Goal: Book appointment/travel/reservation

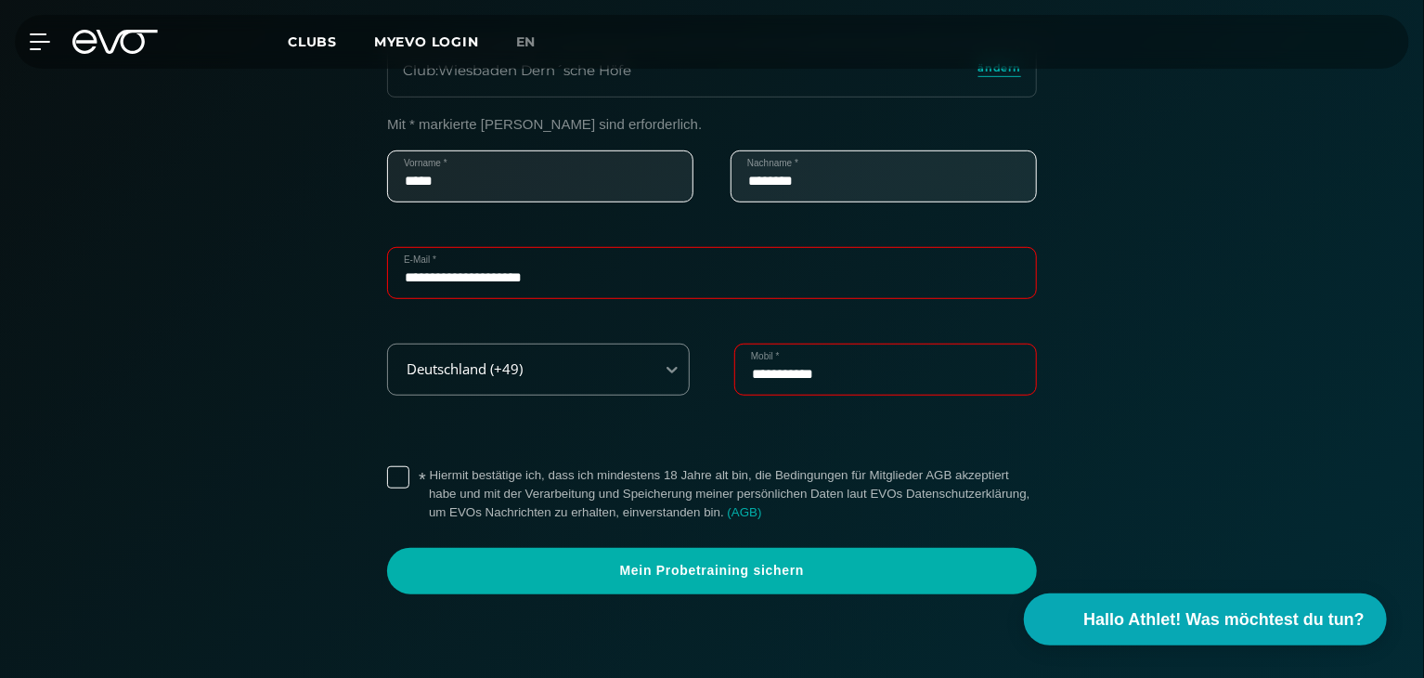
scroll to position [650, 0]
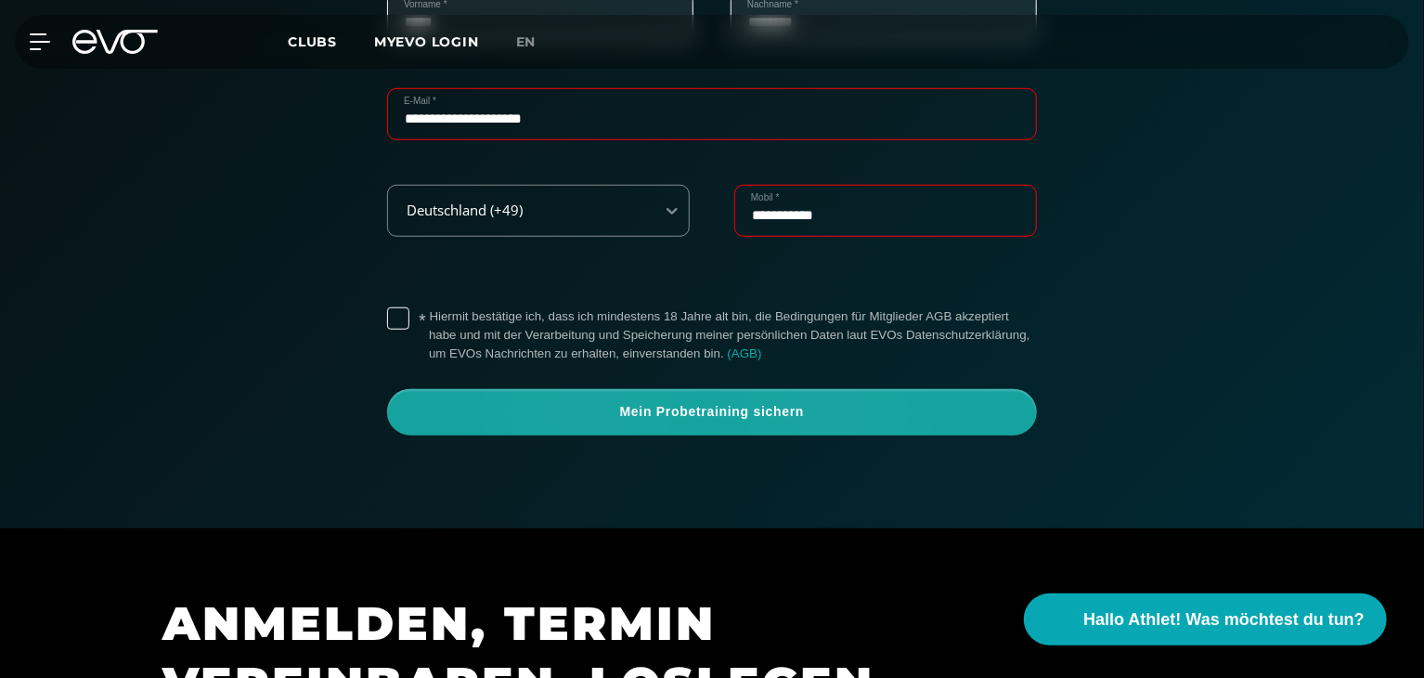
click at [778, 416] on span "Mein Probetraining sichern" at bounding box center [712, 412] width 561 height 19
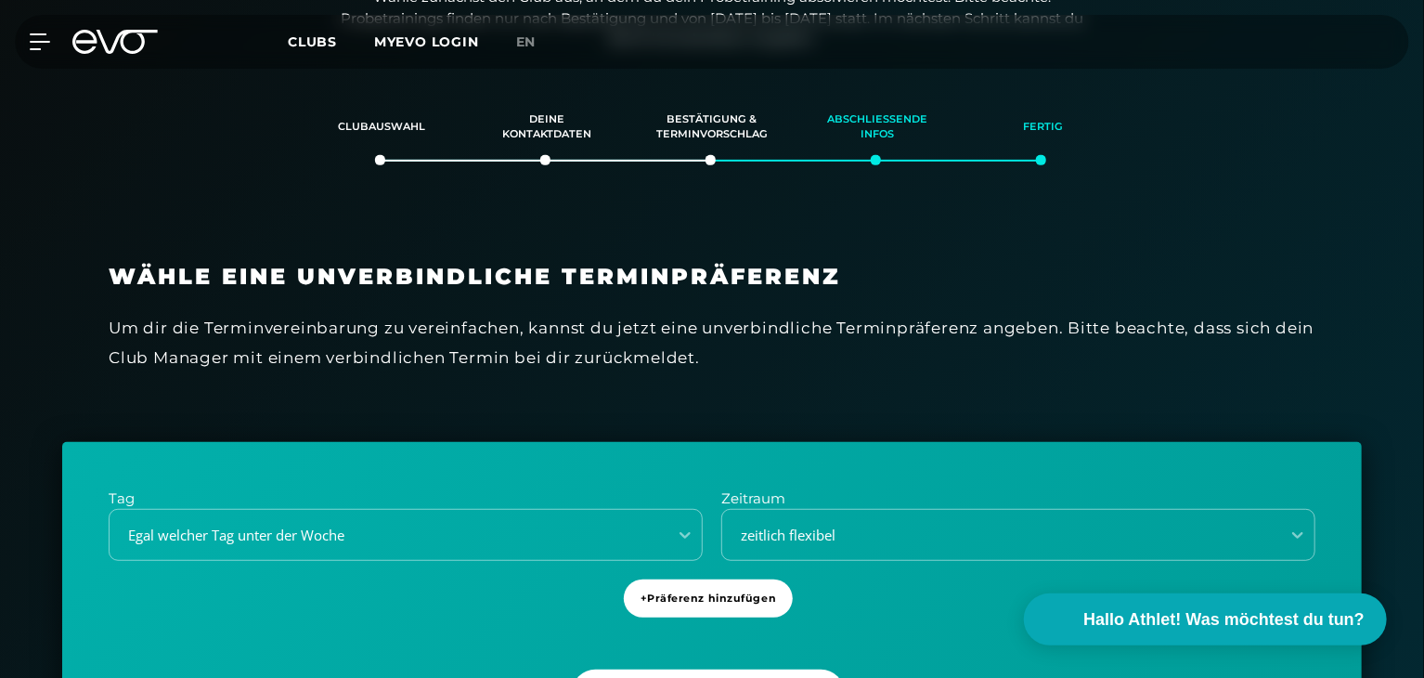
scroll to position [318, 0]
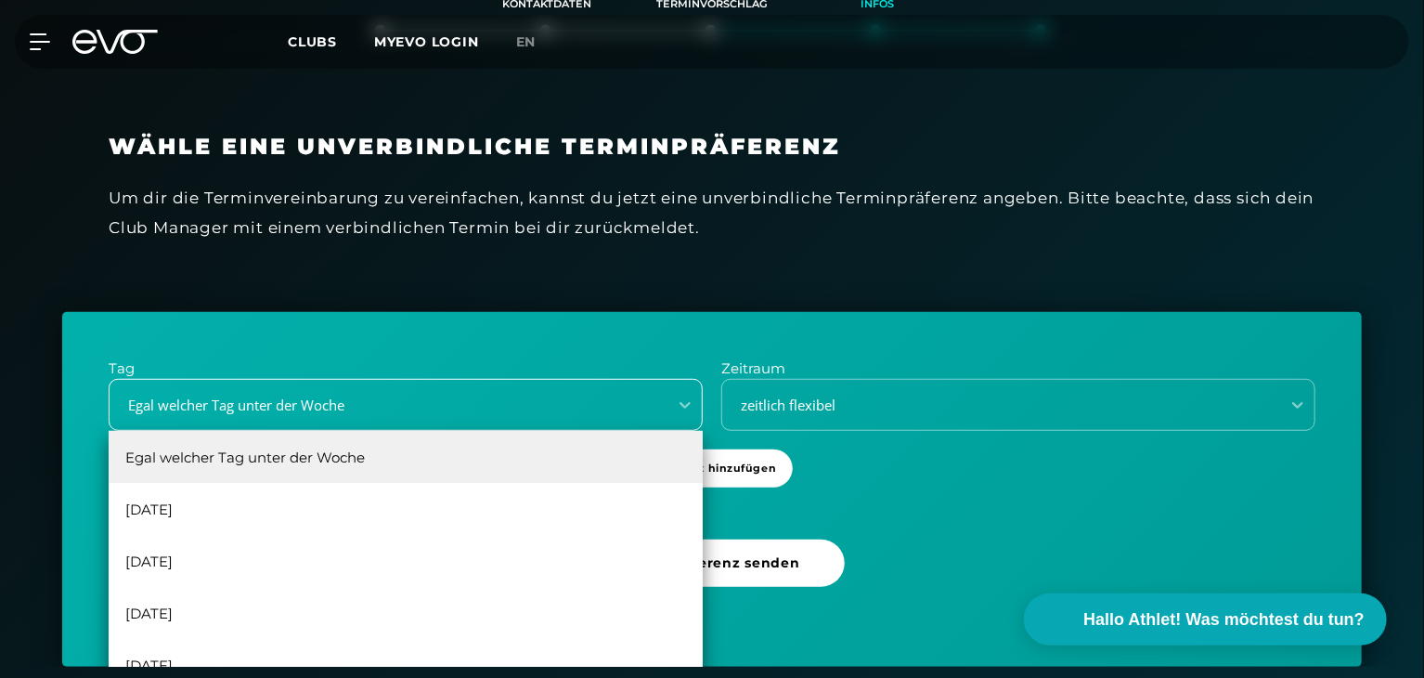
click at [663, 431] on div "6 results available. Use Up and Down to choose options, press Enter to select t…" at bounding box center [406, 405] width 594 height 52
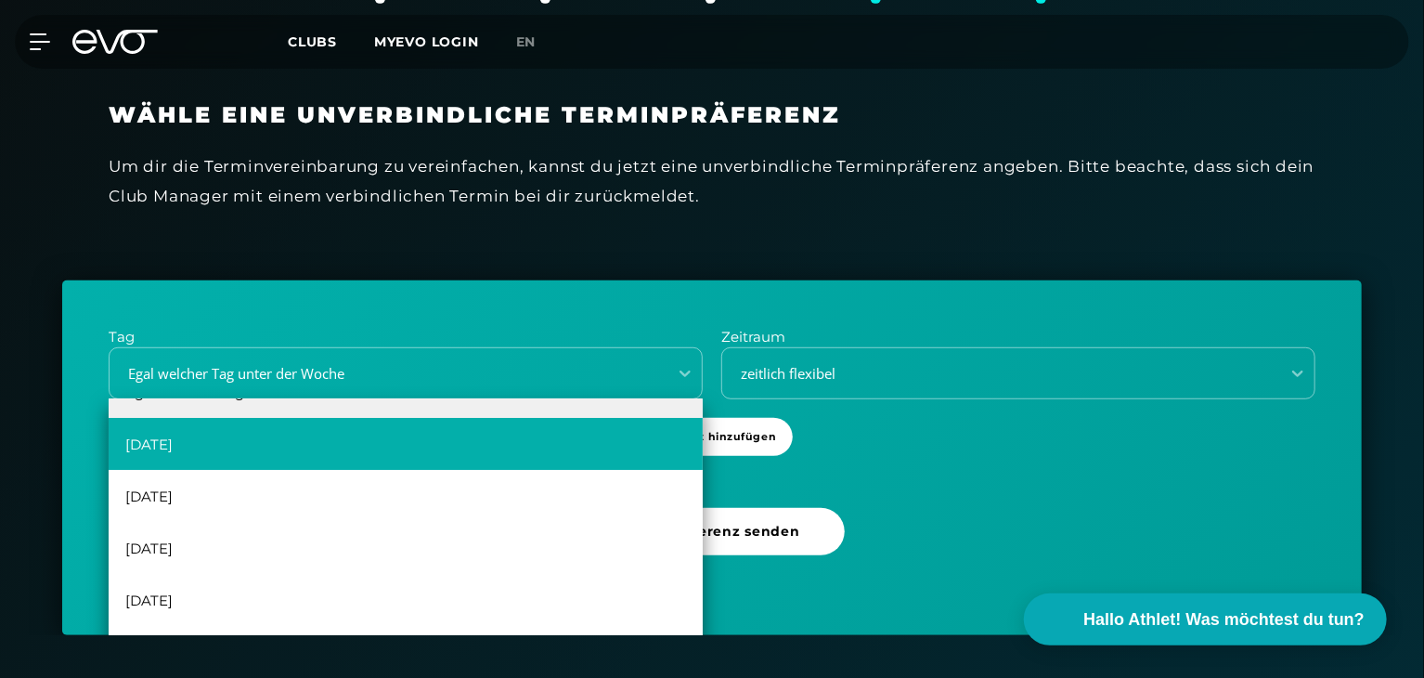
scroll to position [0, 0]
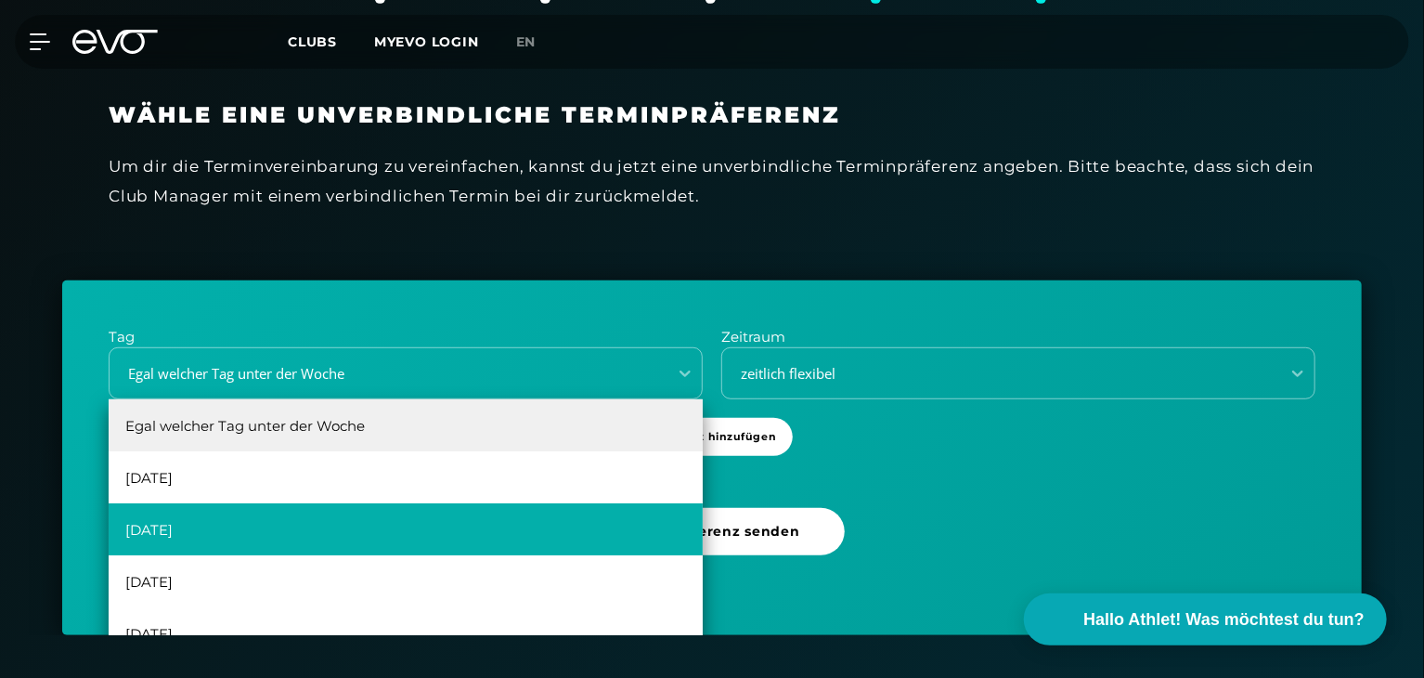
click at [483, 513] on div "[DATE]" at bounding box center [406, 529] width 594 height 52
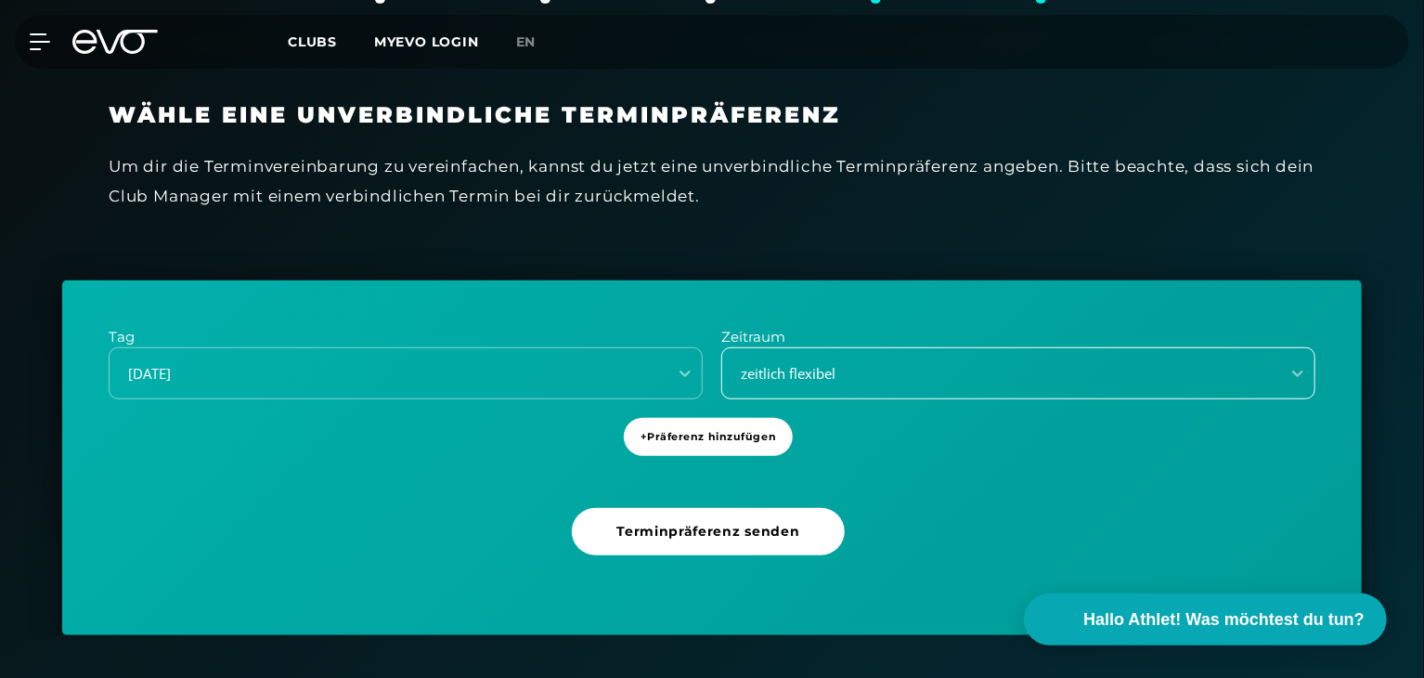
click at [845, 369] on div "zeitlich flexibel" at bounding box center [995, 373] width 543 height 21
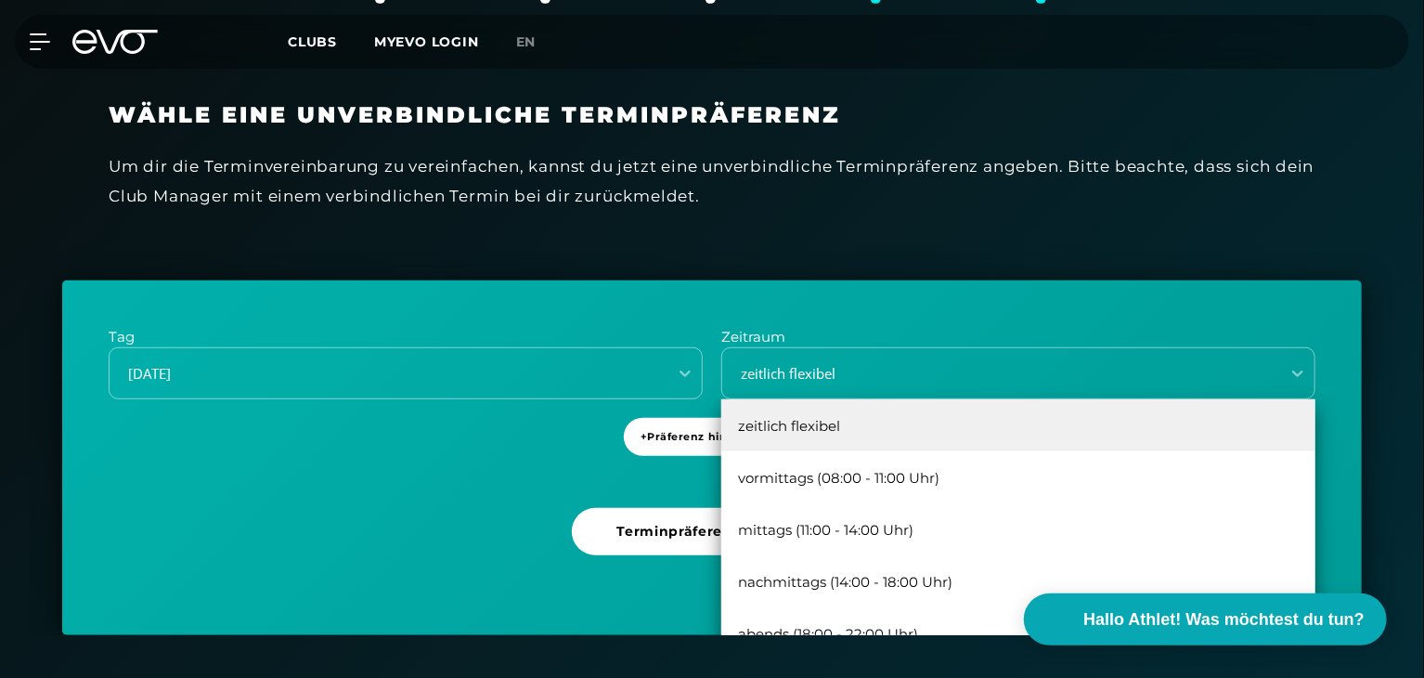
click at [858, 420] on div "zeitlich flexibel" at bounding box center [1018, 425] width 594 height 52
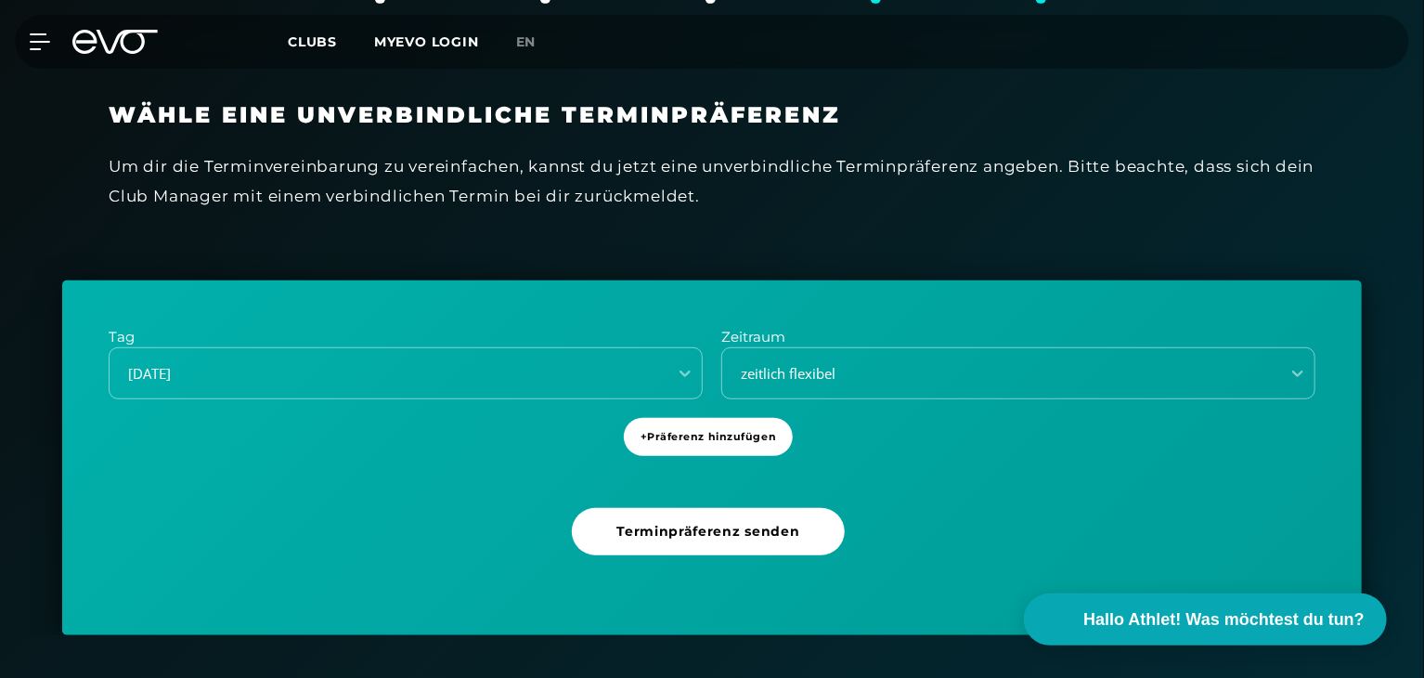
click at [389, 483] on div "Tag [DATE] Zeitraum option zeitlich flexibel, selected. zeitlich flexibel + Prä…" at bounding box center [712, 457] width 1300 height 355
click at [671, 430] on span "+ Präferenz hinzufügen" at bounding box center [708, 437] width 136 height 16
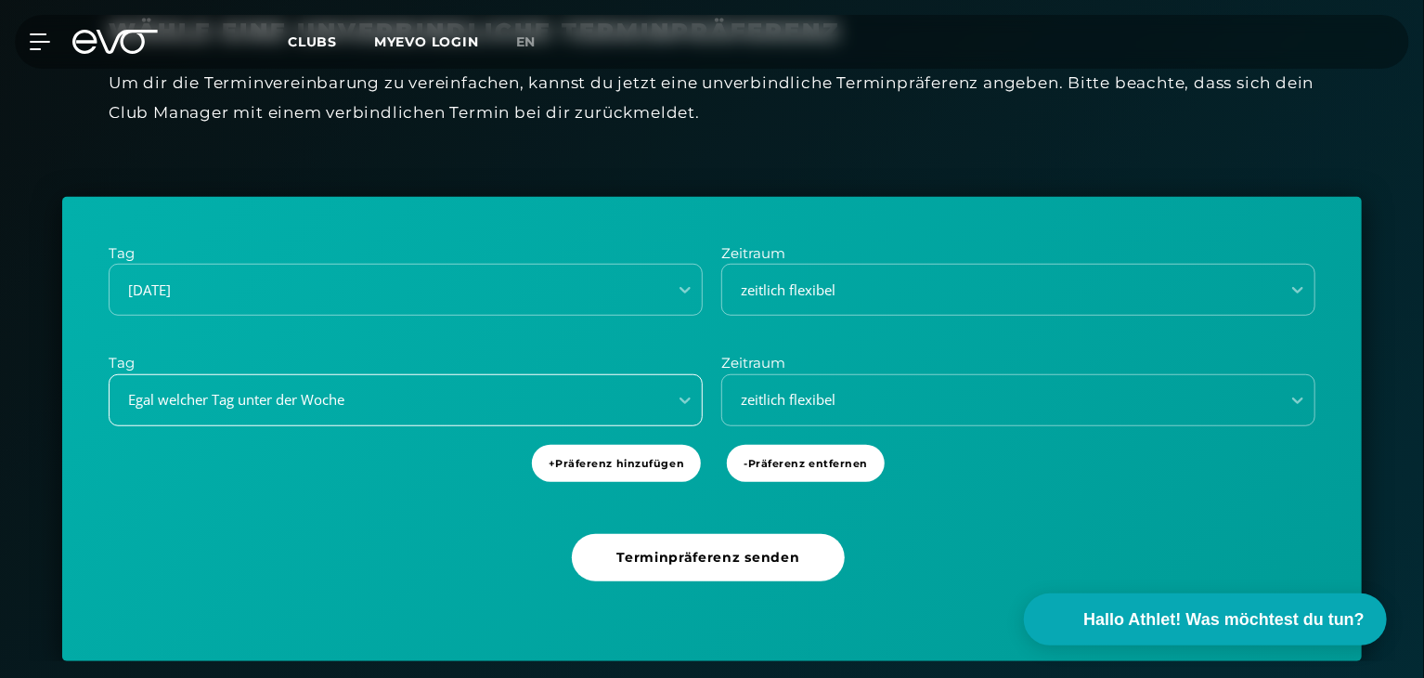
click at [328, 426] on div "Egal welcher Tag unter der Woche" at bounding box center [406, 400] width 594 height 52
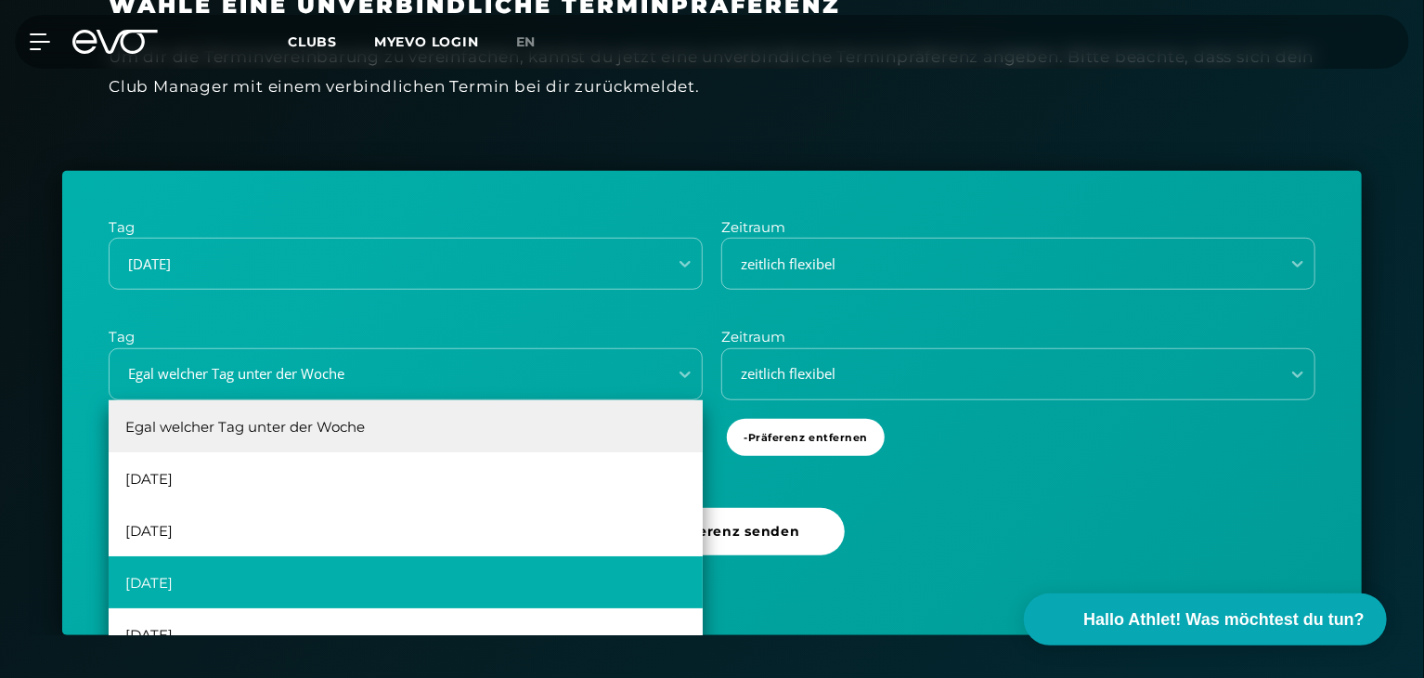
scroll to position [33, 0]
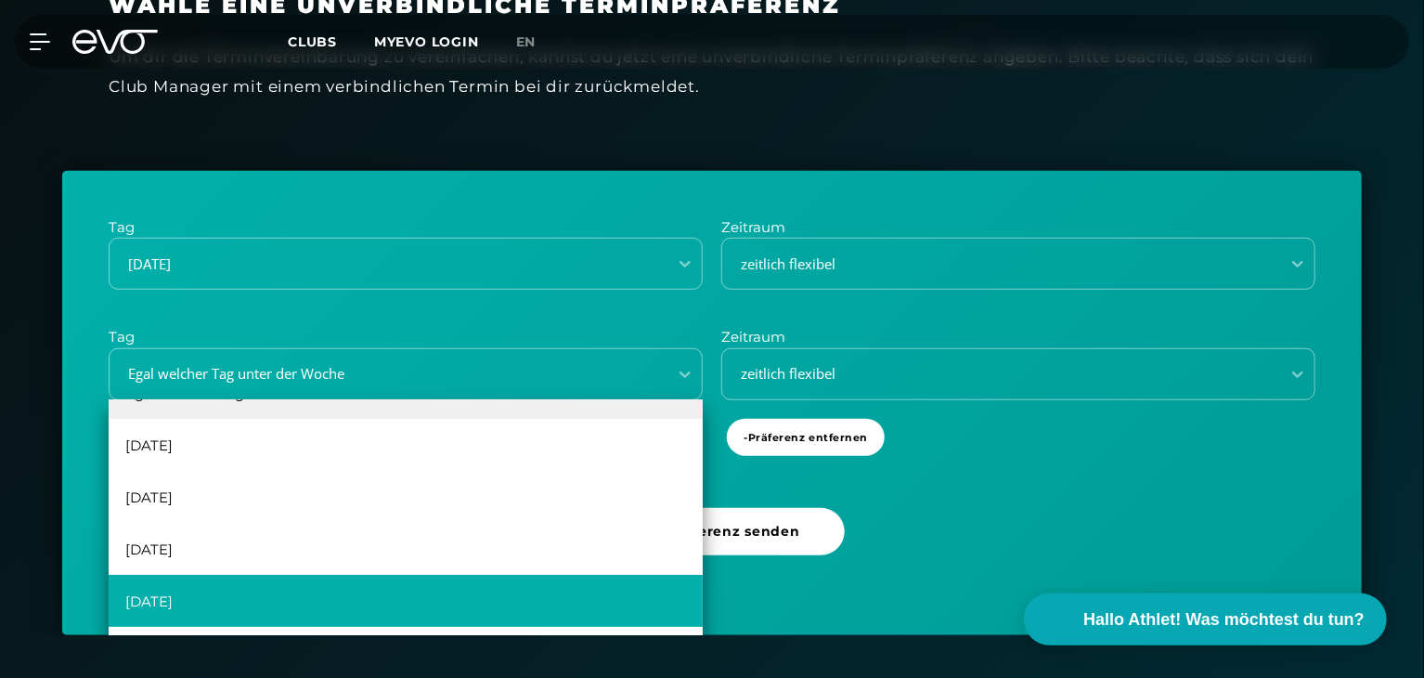
click at [221, 589] on div "[DATE]" at bounding box center [406, 601] width 594 height 52
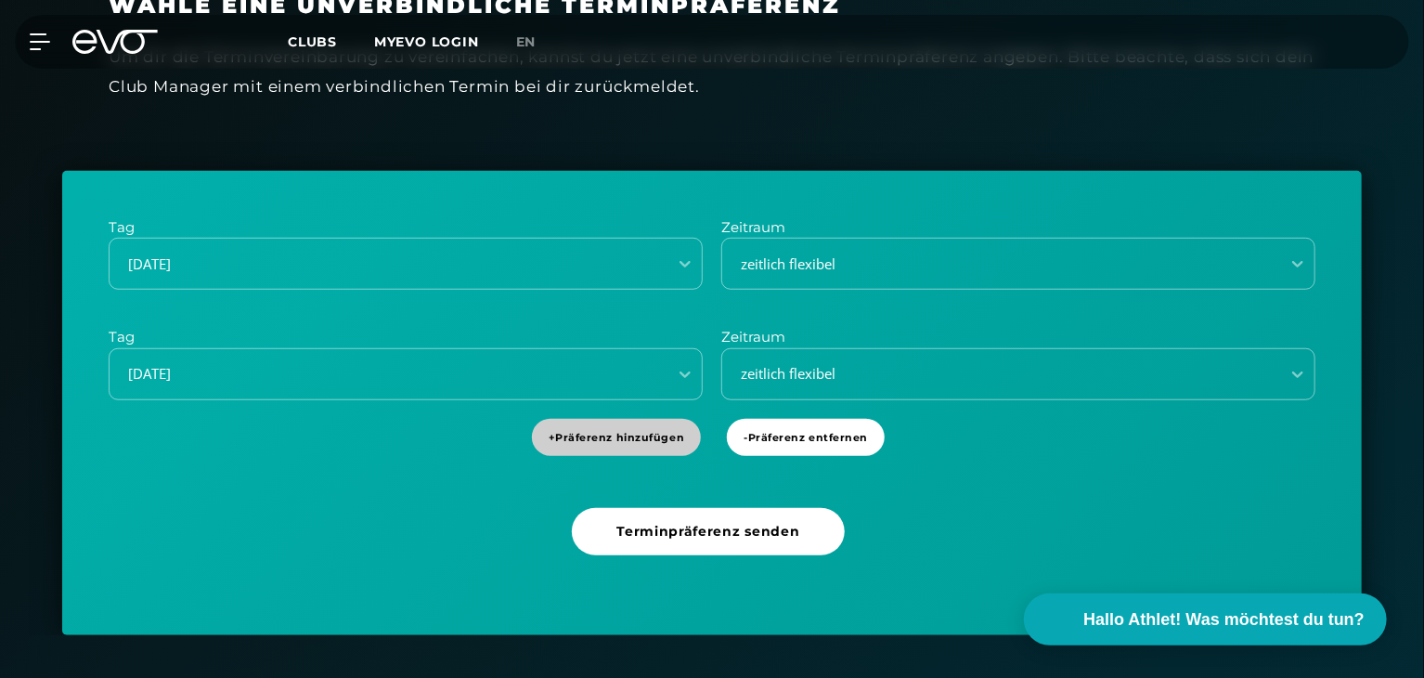
click at [642, 434] on span "+ Präferenz hinzufügen" at bounding box center [617, 438] width 136 height 16
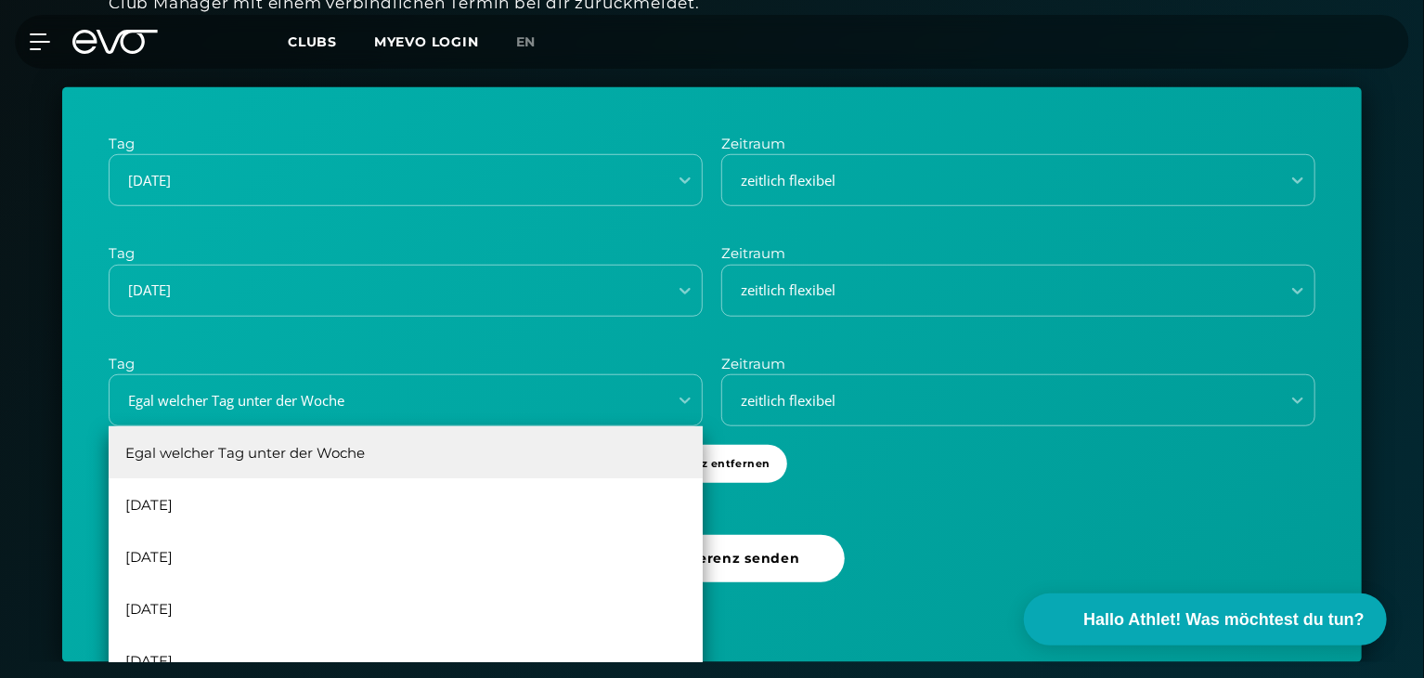
click at [252, 426] on div "6 results available. Use Up and Down to choose options, press Enter to select t…" at bounding box center [406, 400] width 594 height 52
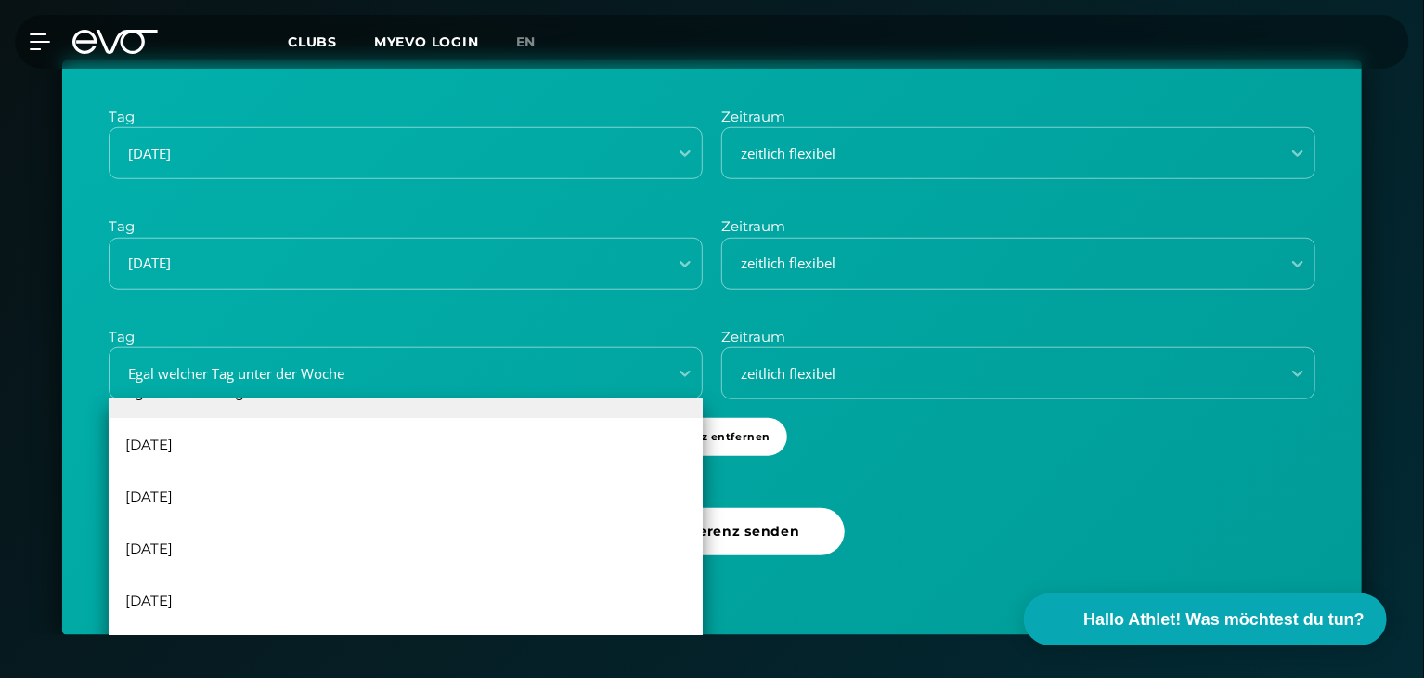
click at [70, 492] on div "Tag [DATE] Zeitraum zeitlich flexibel Tag [DATE] Zeitraum zeitlich flexibel Tag…" at bounding box center [712, 347] width 1300 height 575
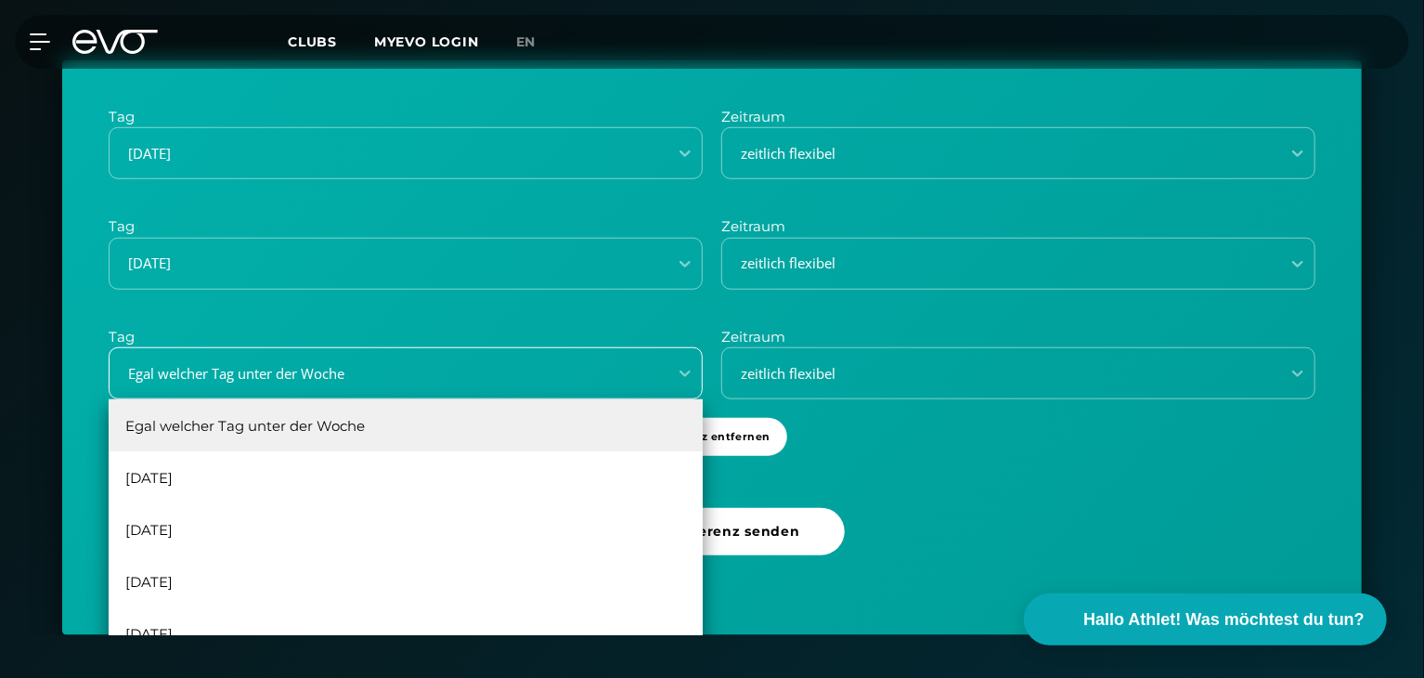
click at [511, 367] on div "Egal welcher Tag unter der Woche" at bounding box center [382, 373] width 543 height 21
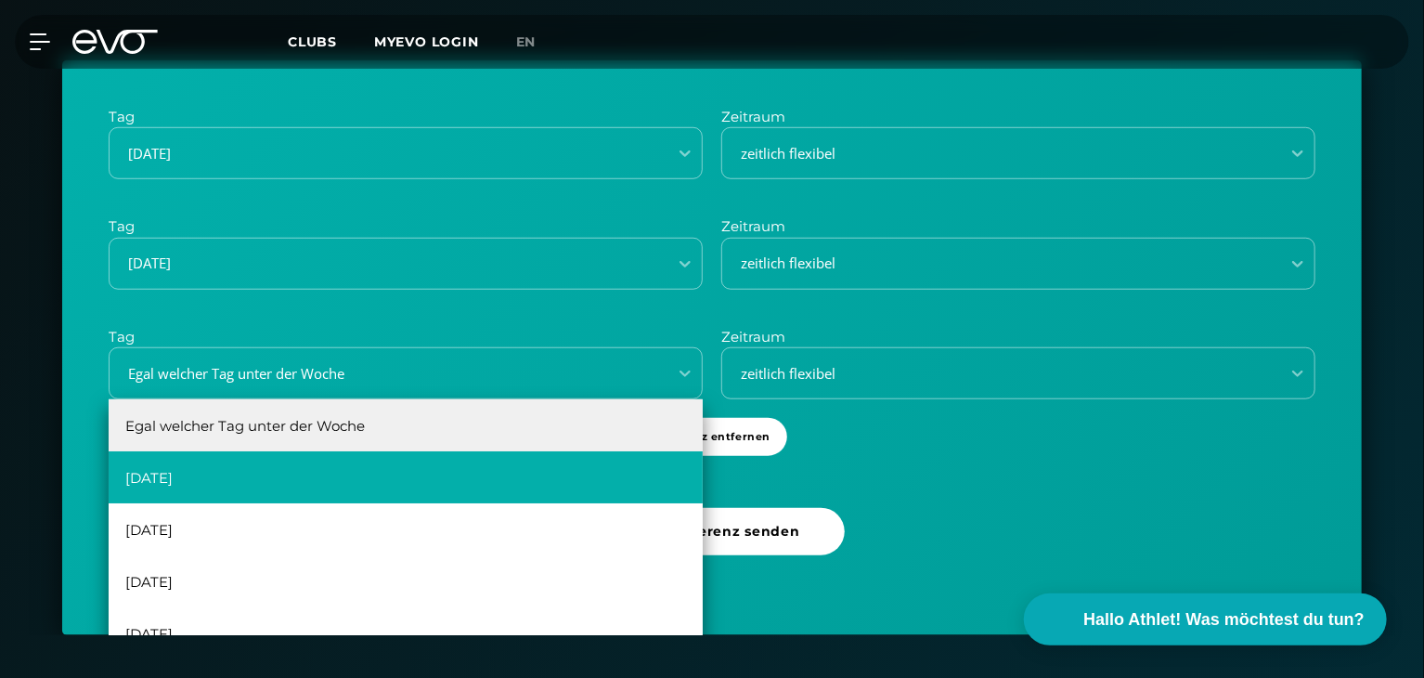
click at [204, 483] on div "[DATE]" at bounding box center [406, 477] width 594 height 52
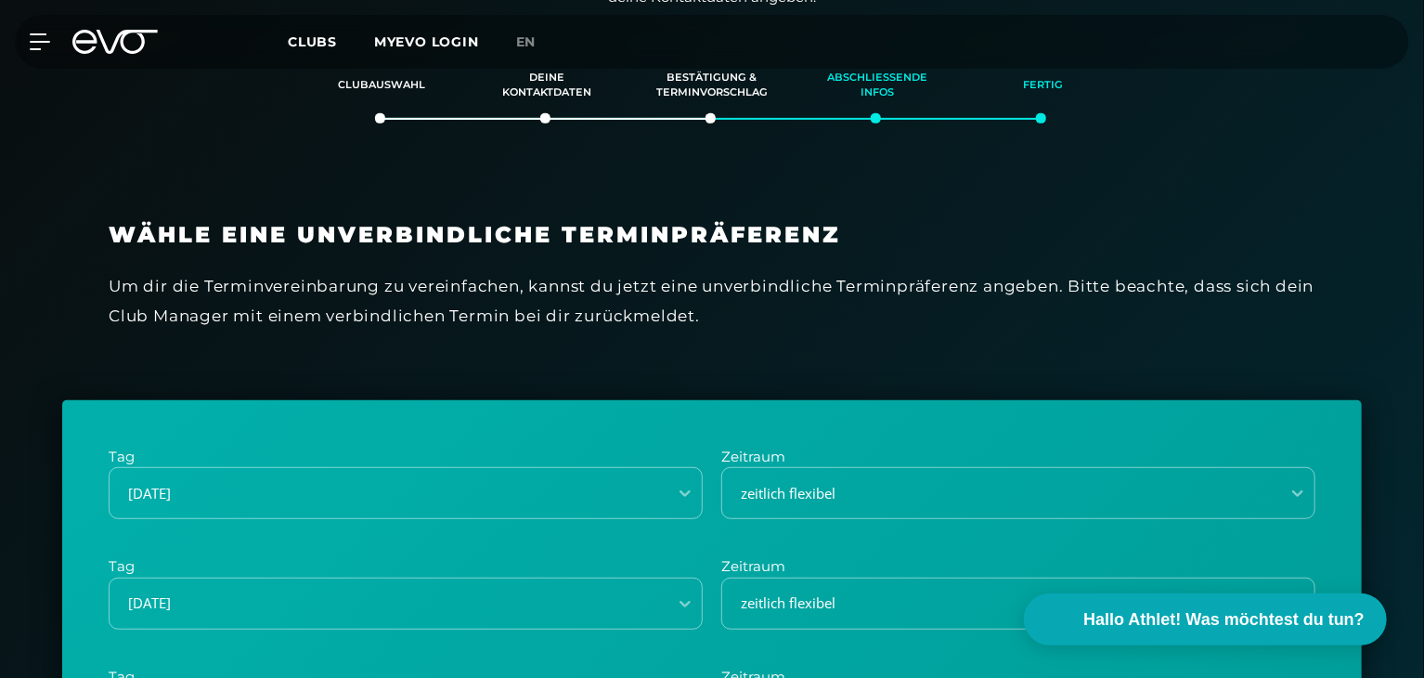
scroll to position [330, 0]
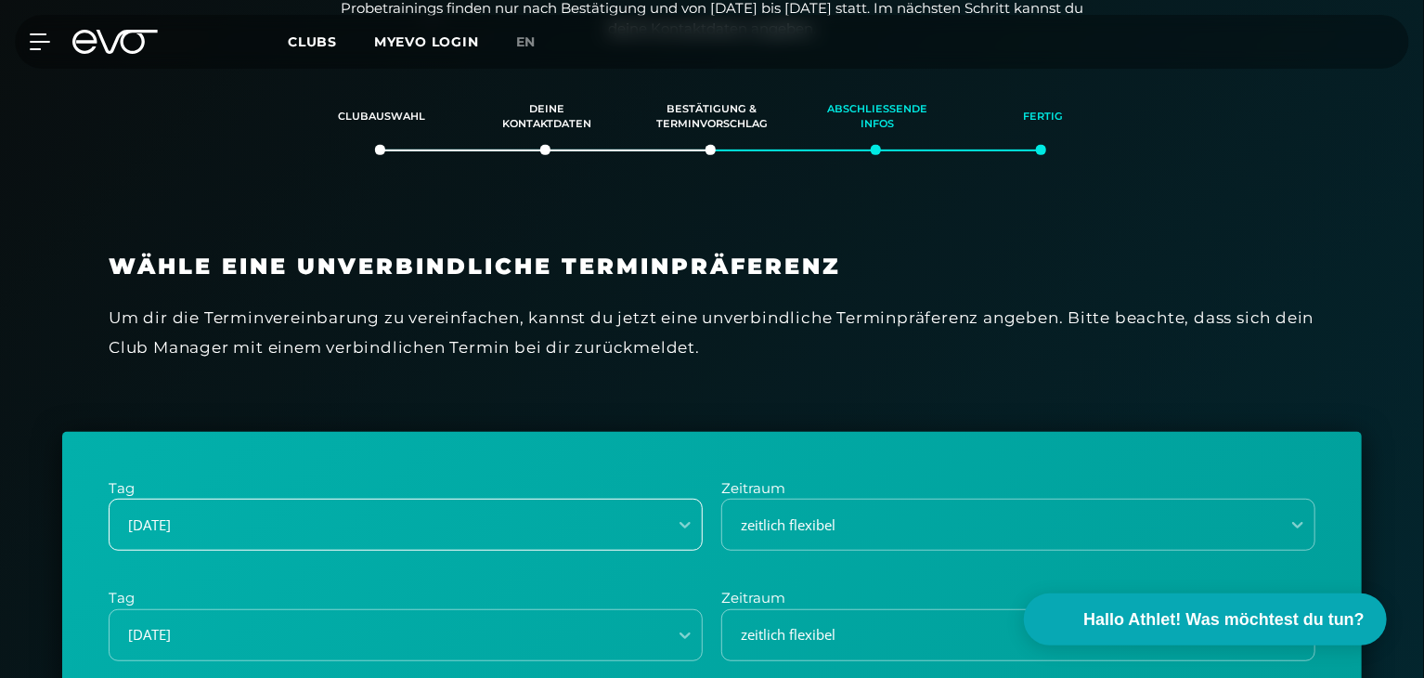
click at [552, 513] on div "[DATE]" at bounding box center [406, 524] width 594 height 52
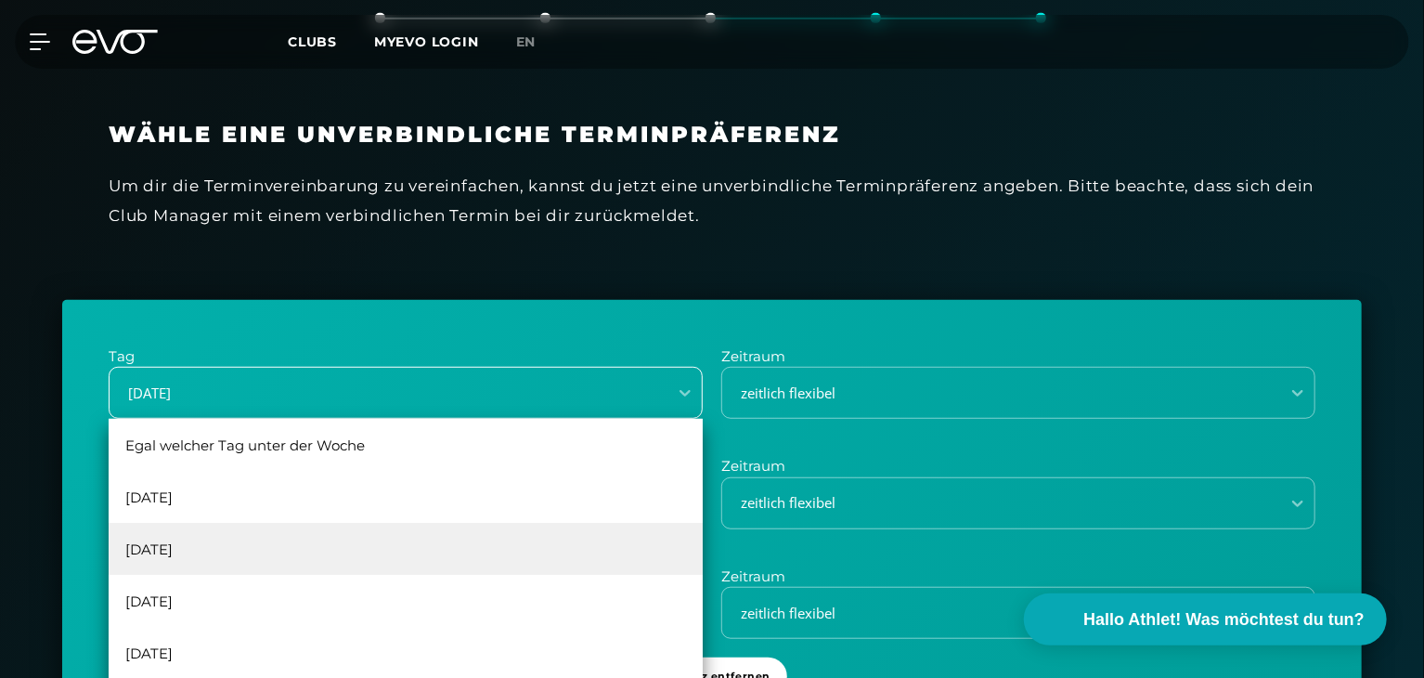
scroll to position [481, 0]
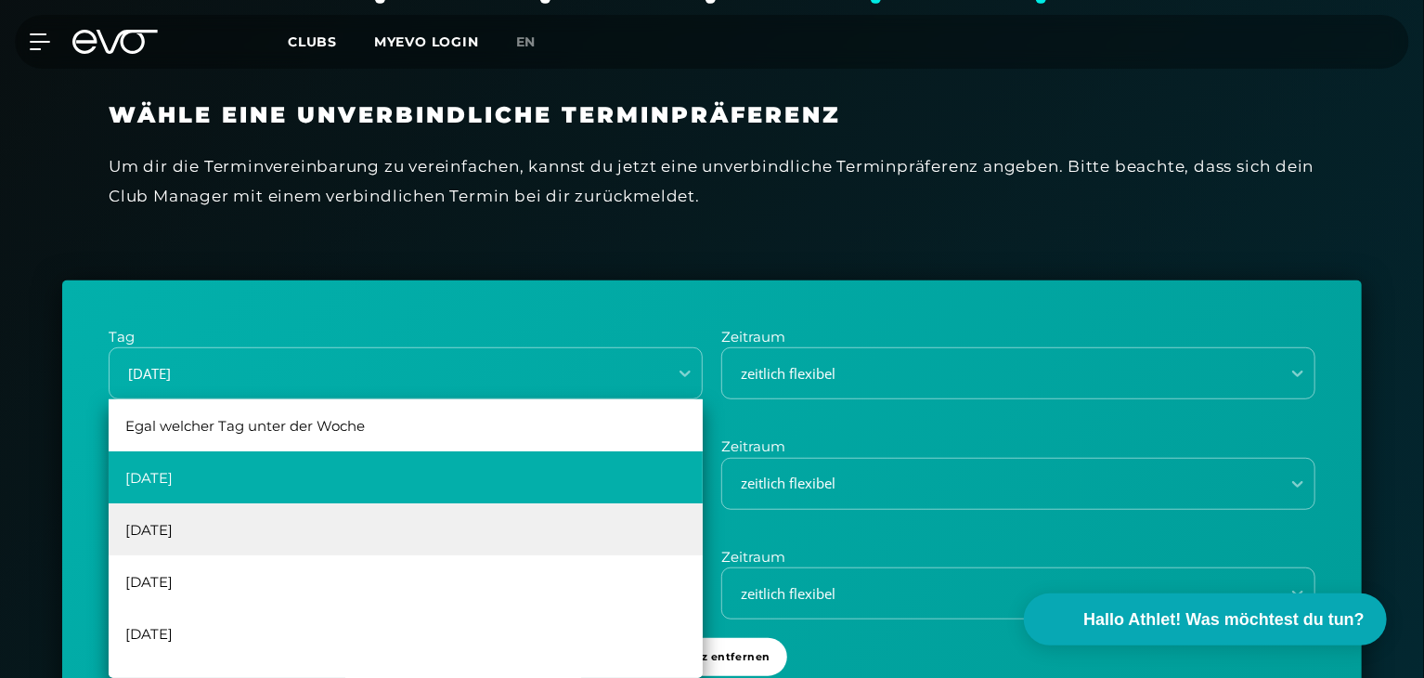
click at [212, 491] on div "[DATE]" at bounding box center [406, 477] width 594 height 52
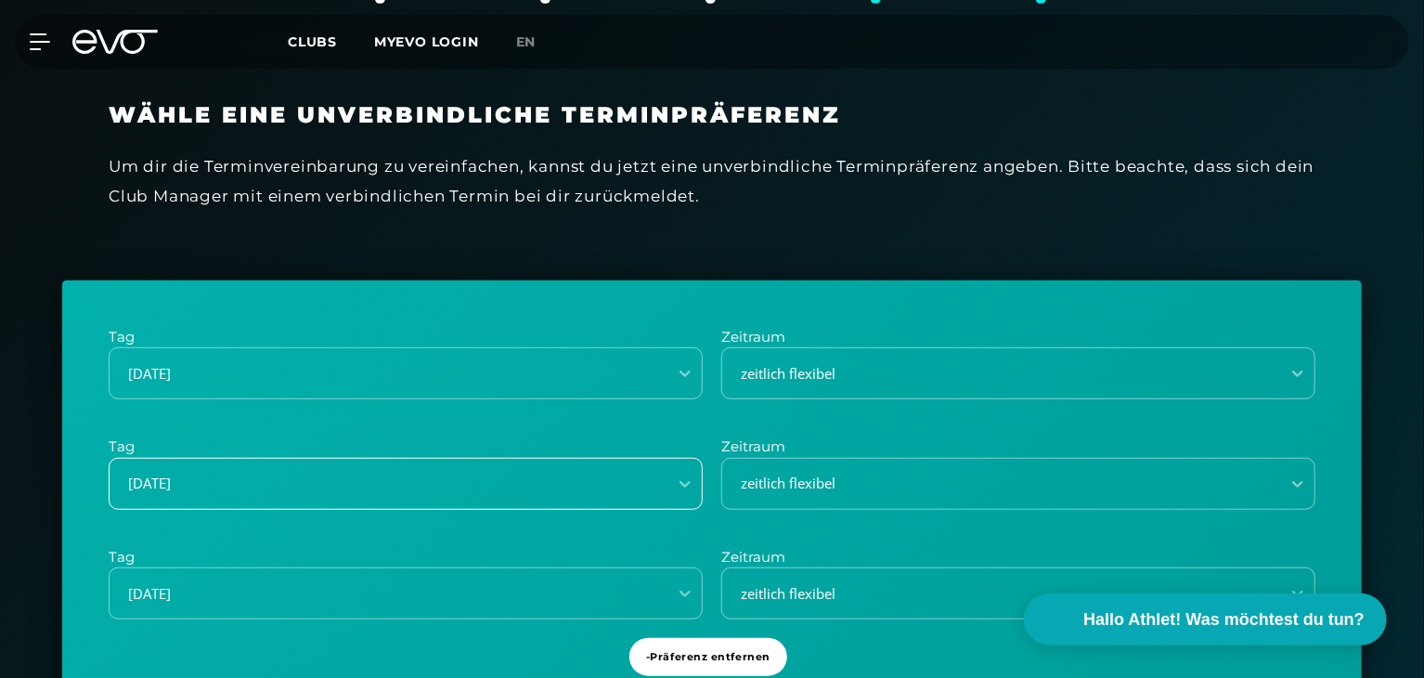
click at [218, 483] on div "[DATE]" at bounding box center [406, 484] width 594 height 52
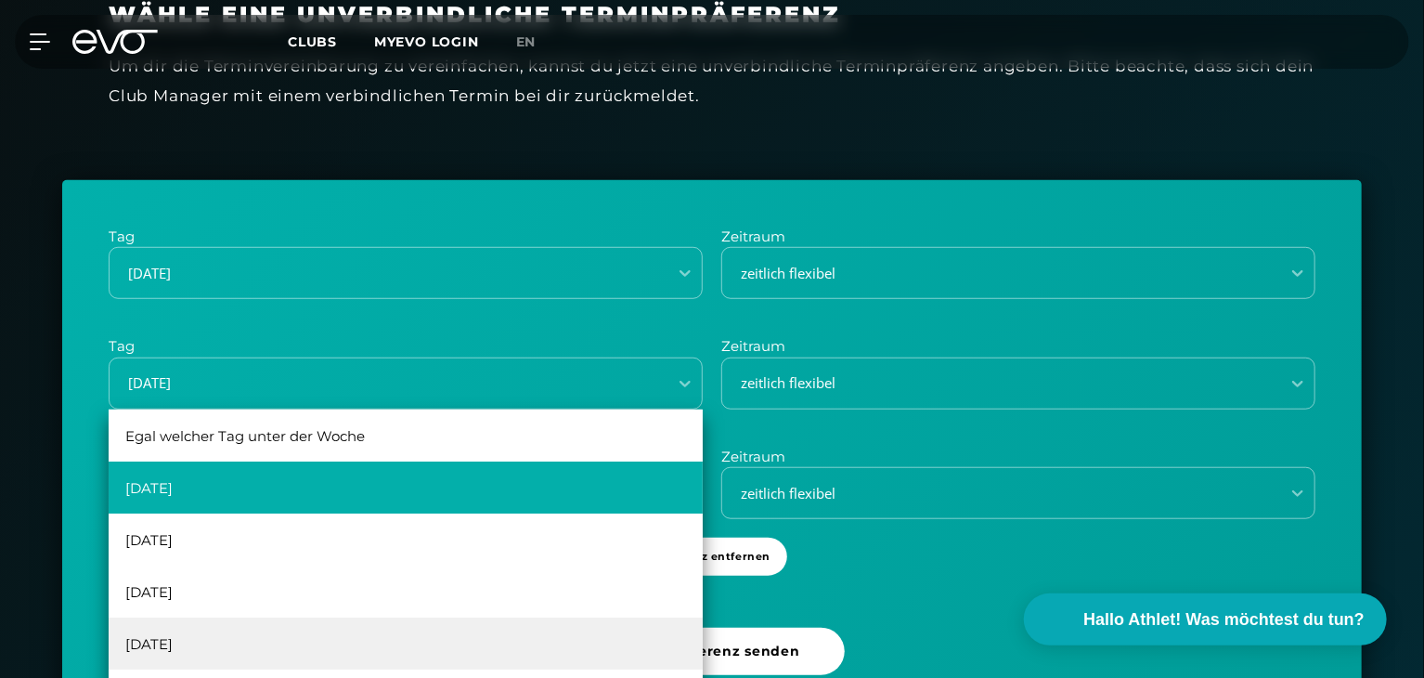
scroll to position [590, 0]
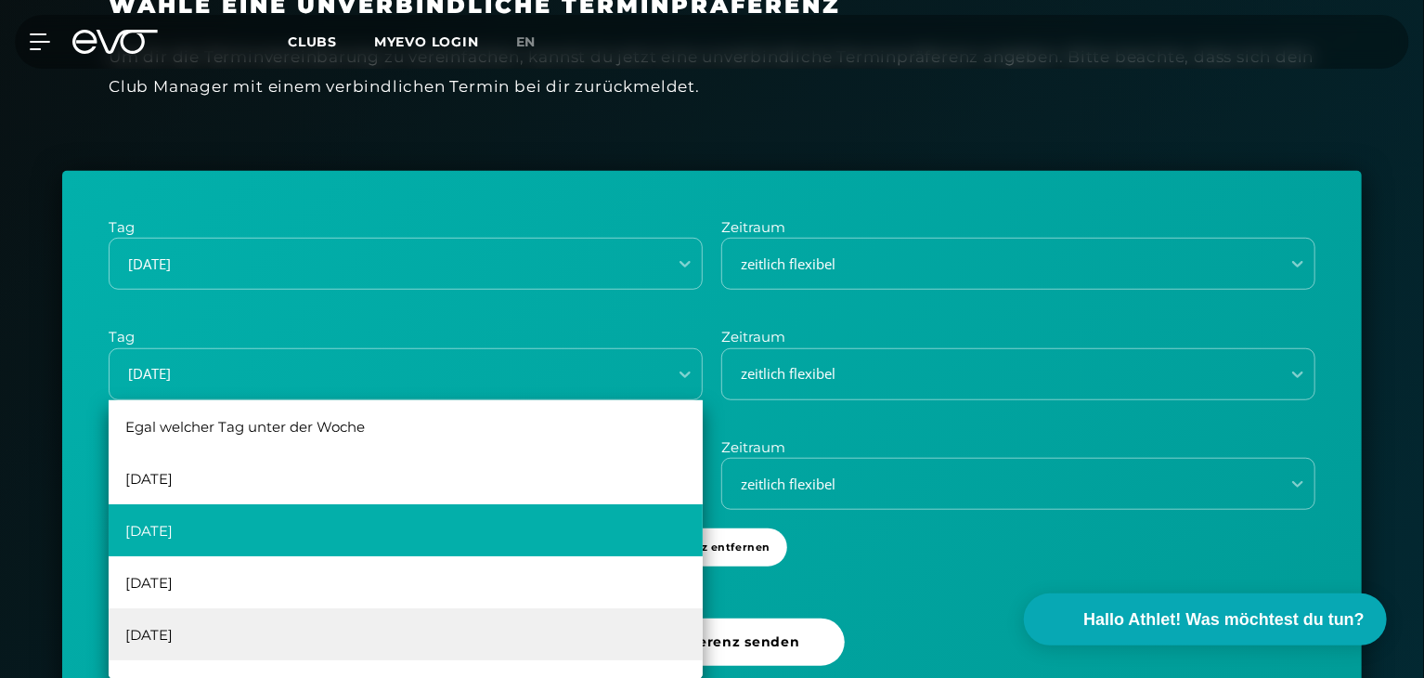
click at [163, 534] on div "[DATE]" at bounding box center [406, 530] width 594 height 52
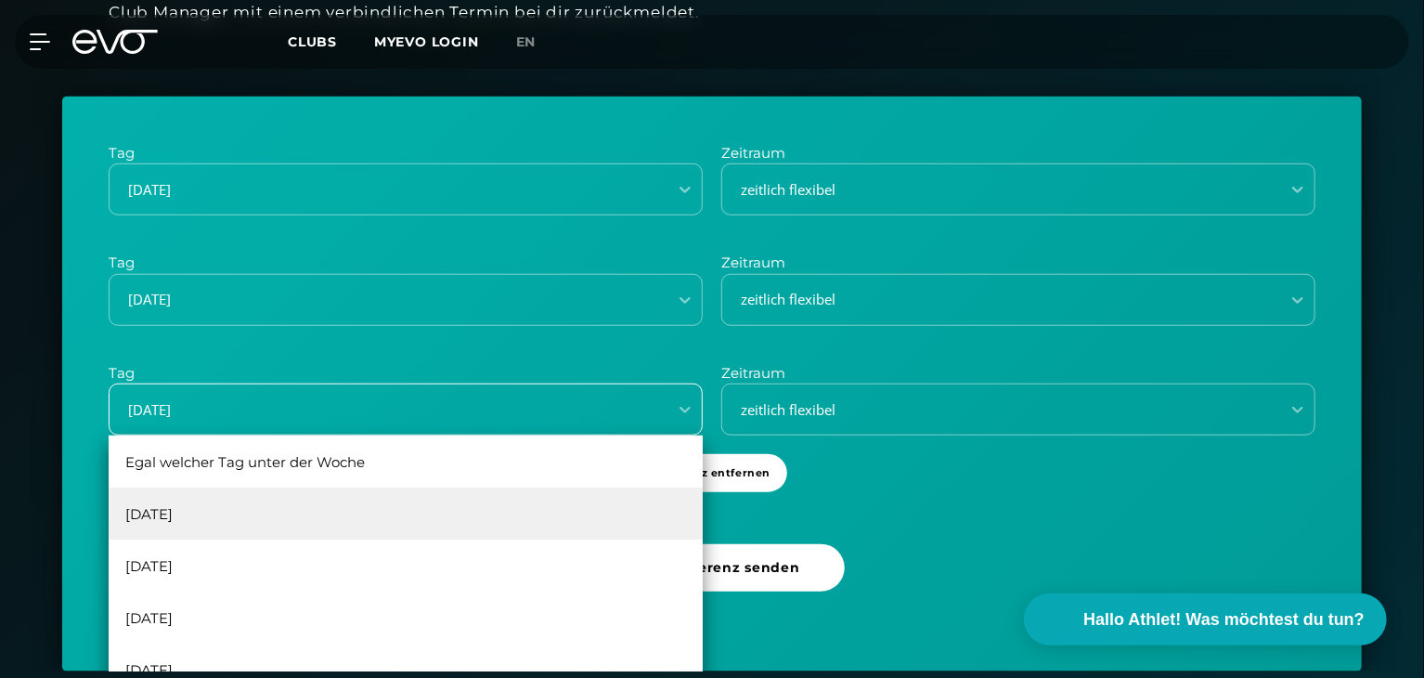
click at [181, 435] on div "6 results available. Use Up and Down to choose options, press Enter to select t…" at bounding box center [406, 409] width 594 height 52
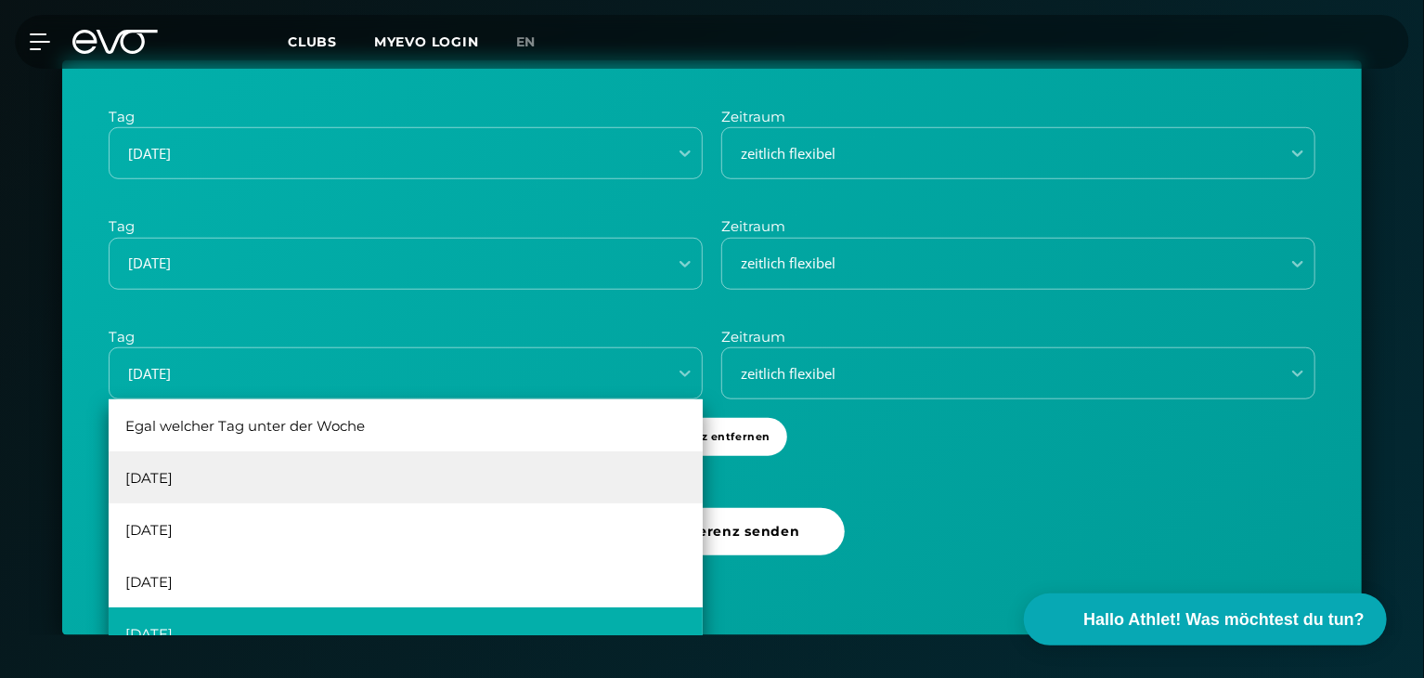
scroll to position [33, 0]
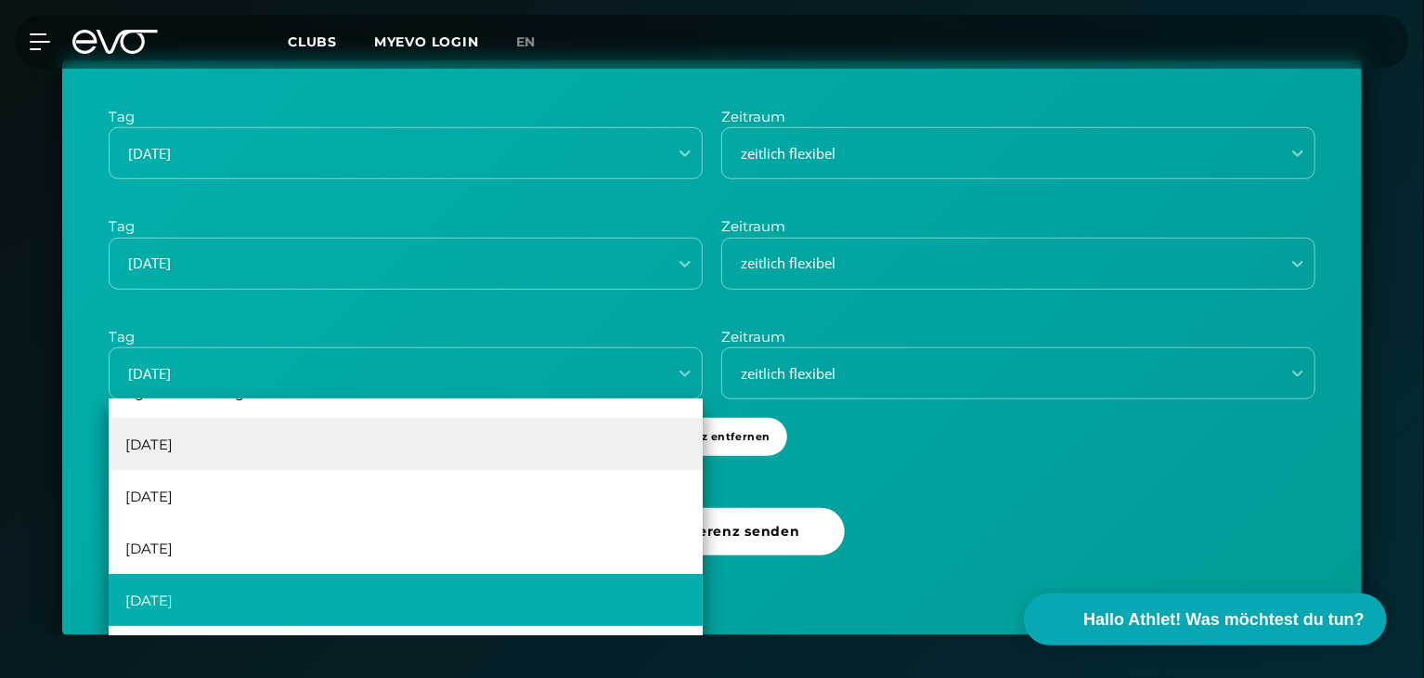
click at [190, 590] on div "[DATE]" at bounding box center [406, 600] width 594 height 52
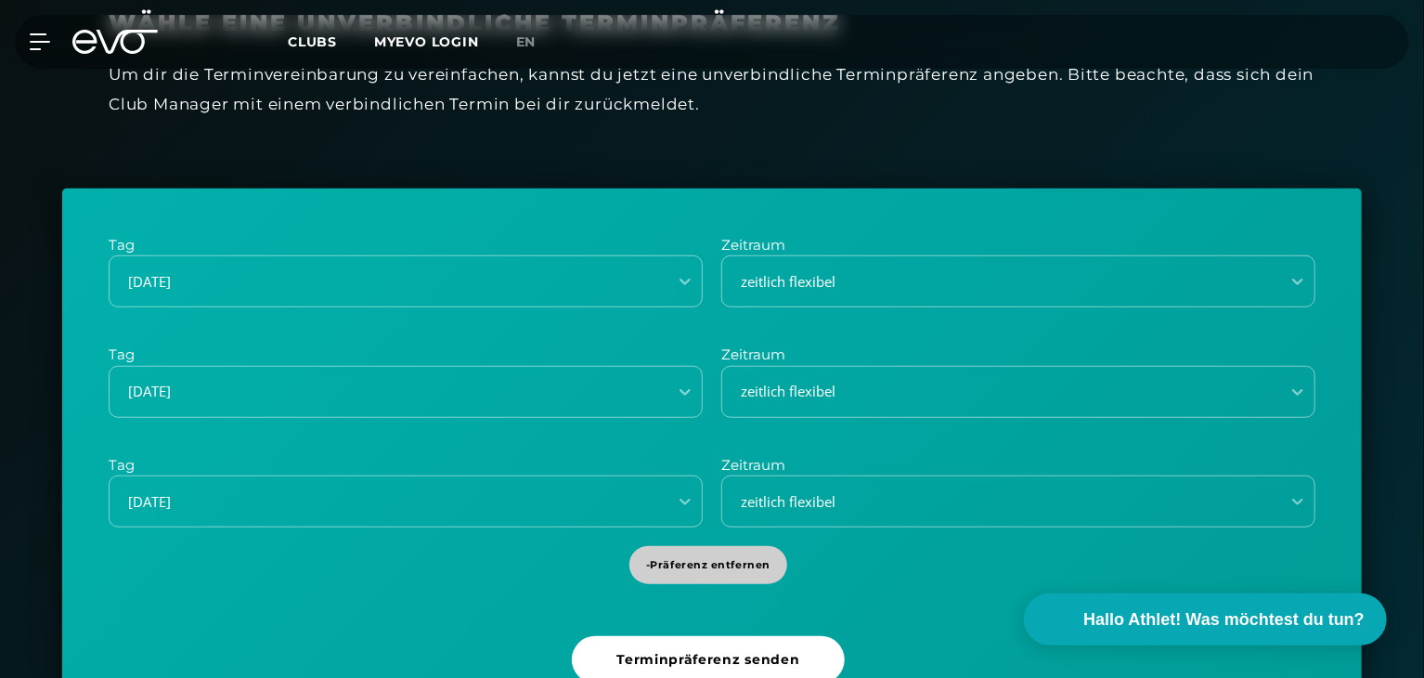
scroll to position [701, 0]
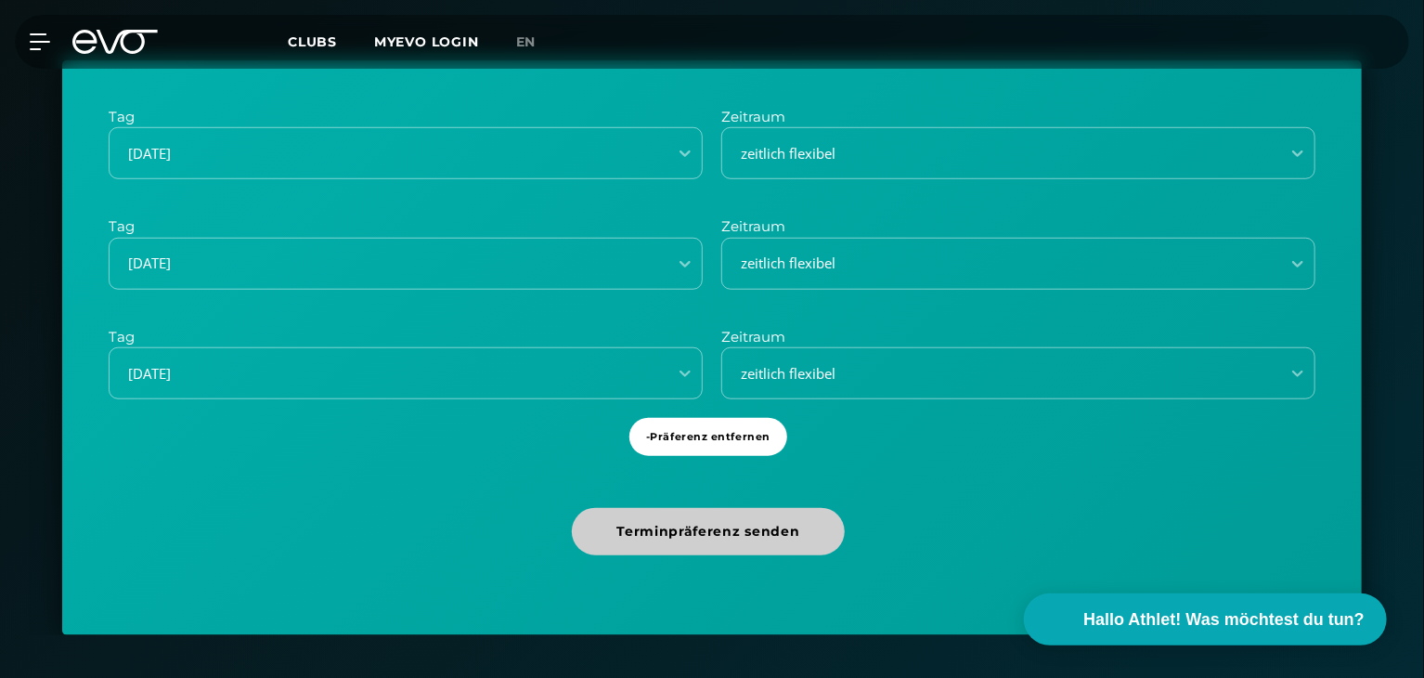
click at [704, 523] on span "Terminpräferenz senden" at bounding box center [707, 531] width 183 height 19
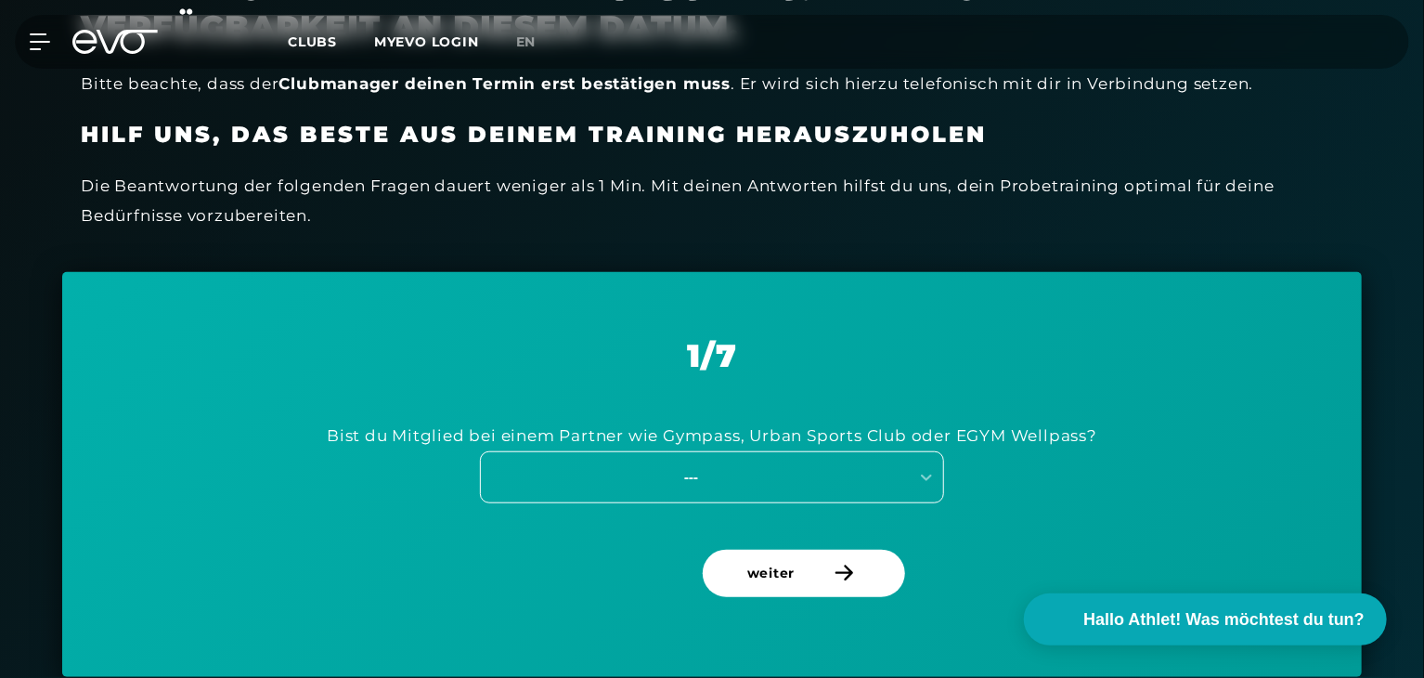
scroll to position [597, 0]
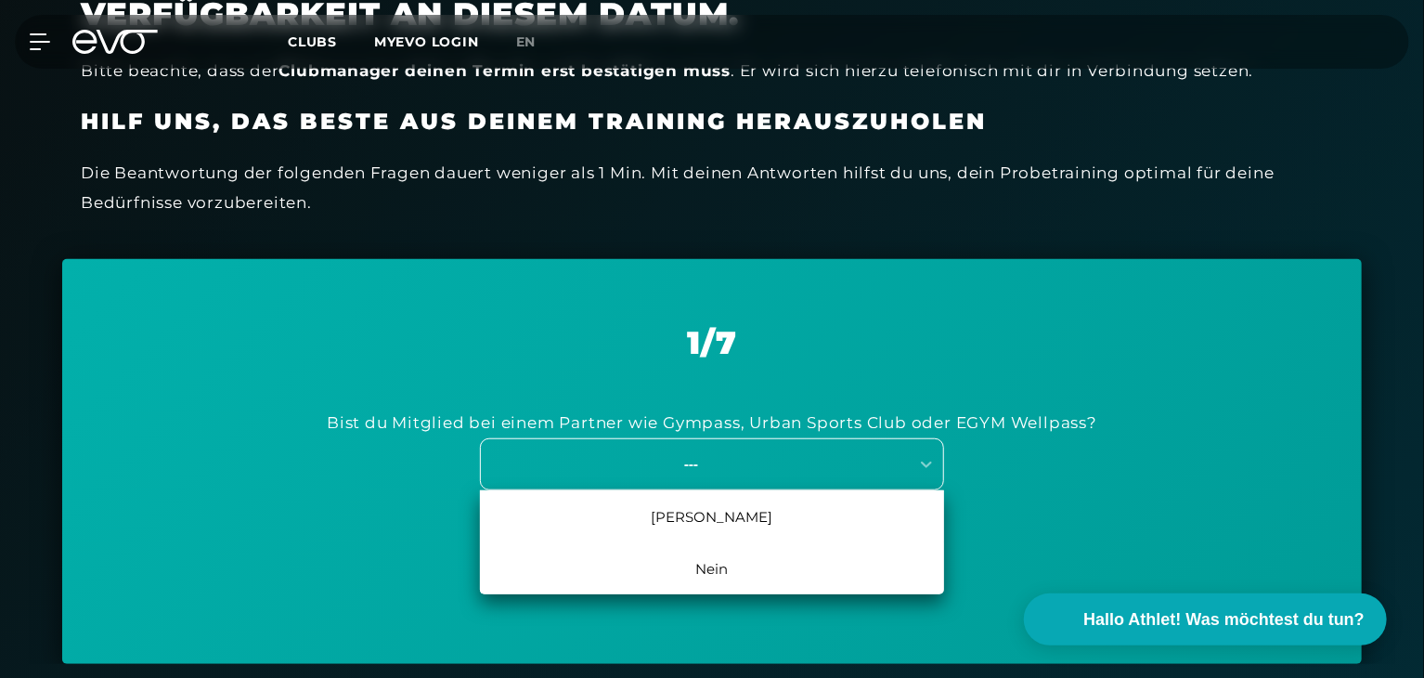
click at [591, 451] on div "---" at bounding box center [695, 463] width 428 height 25
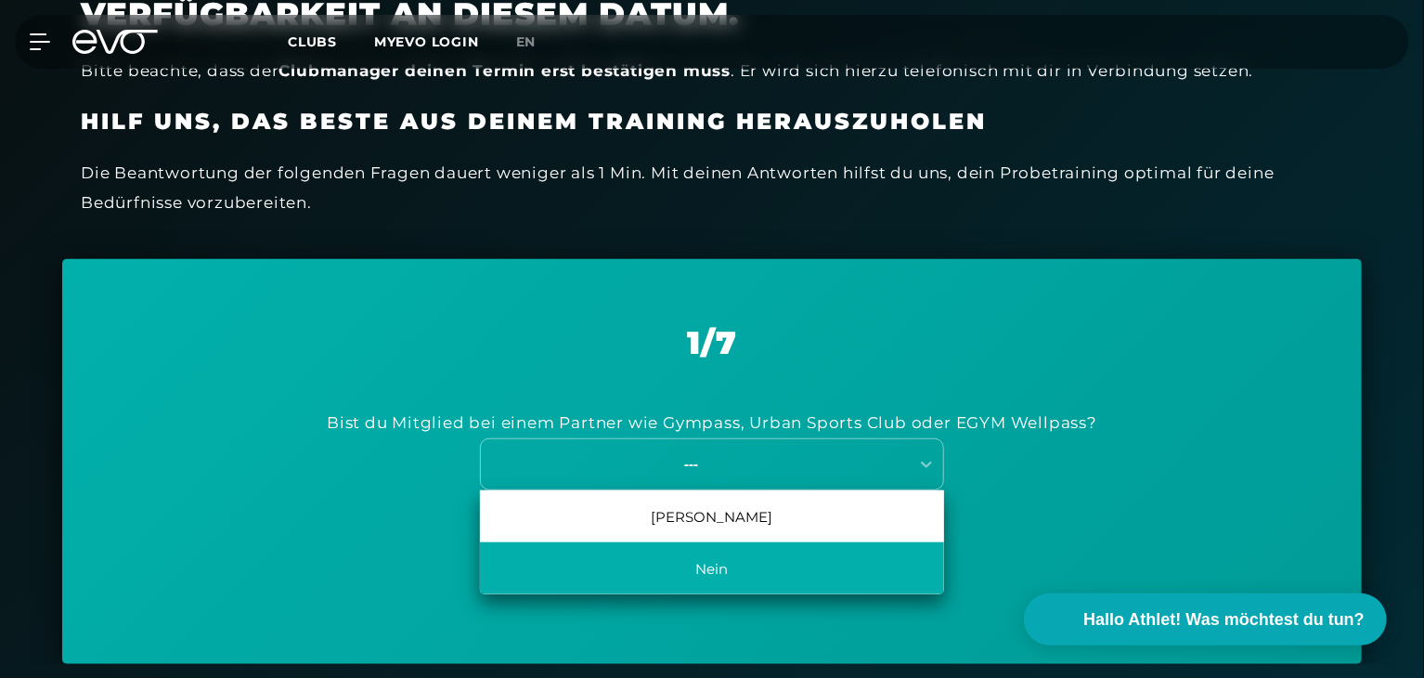
click at [690, 573] on div "Nein" at bounding box center [712, 568] width 464 height 52
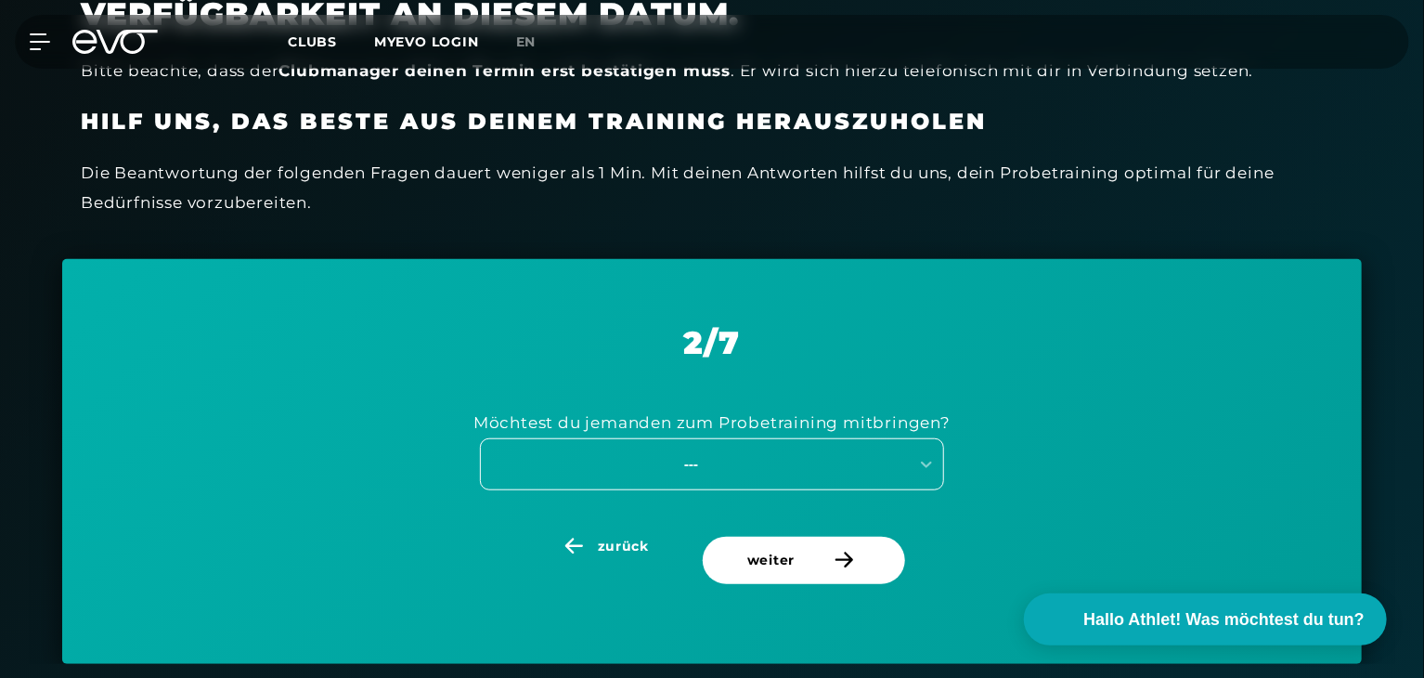
click at [733, 466] on div "---" at bounding box center [691, 463] width 417 height 21
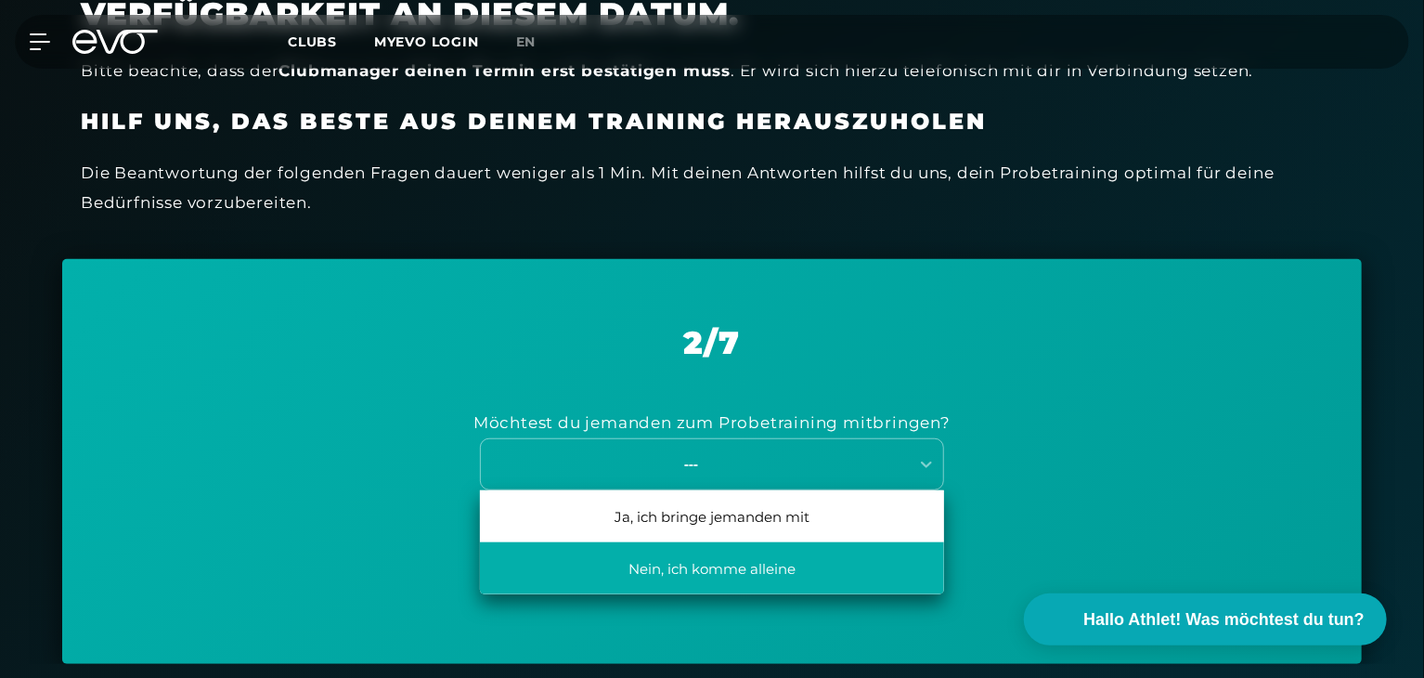
click at [693, 561] on div "Nein, ich komme alleine" at bounding box center [712, 568] width 464 height 52
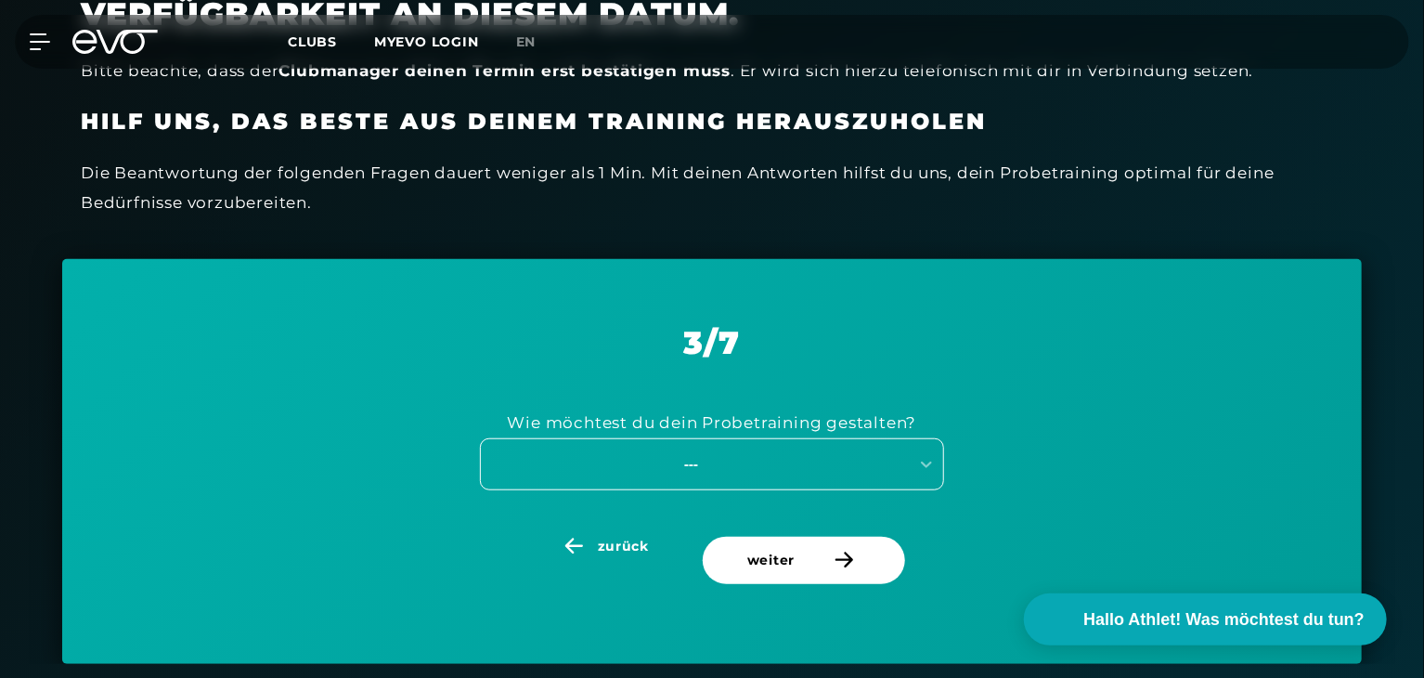
click at [742, 461] on div "---" at bounding box center [691, 463] width 417 height 21
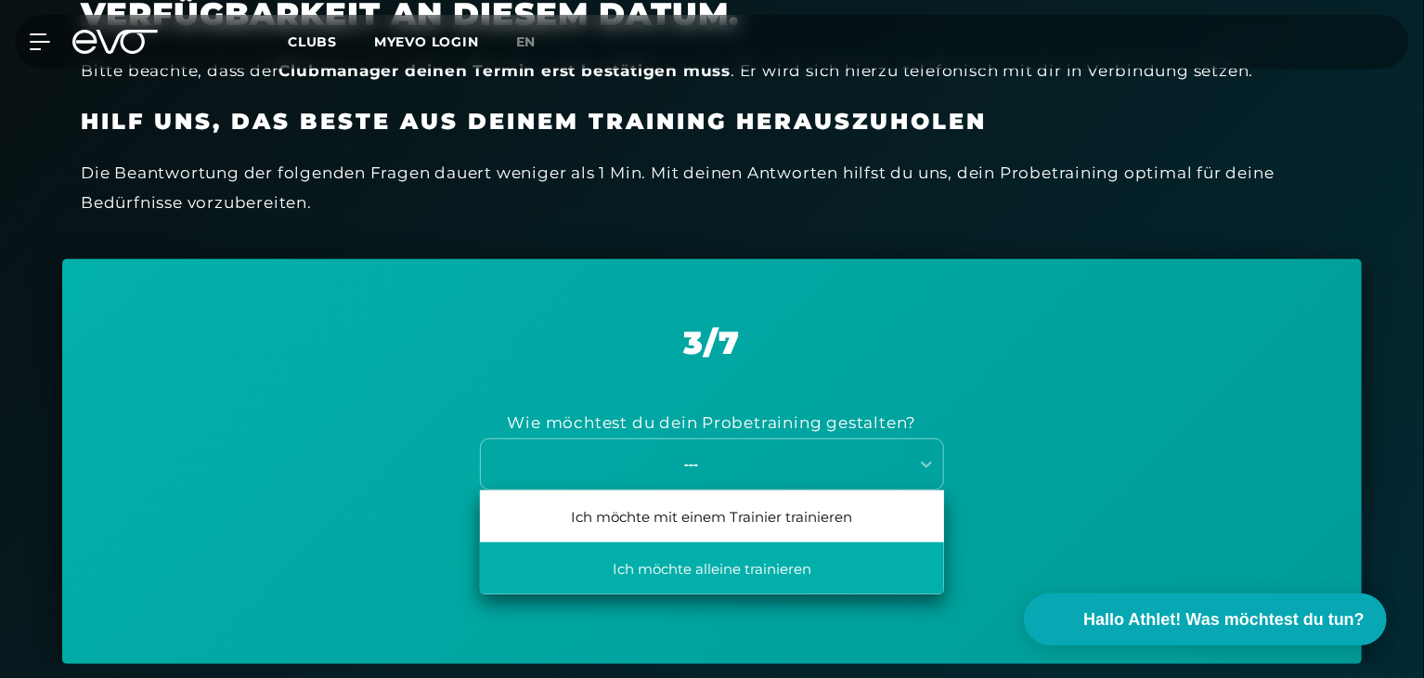
click at [705, 569] on div "Ich möchte alleine trainieren" at bounding box center [712, 568] width 464 height 52
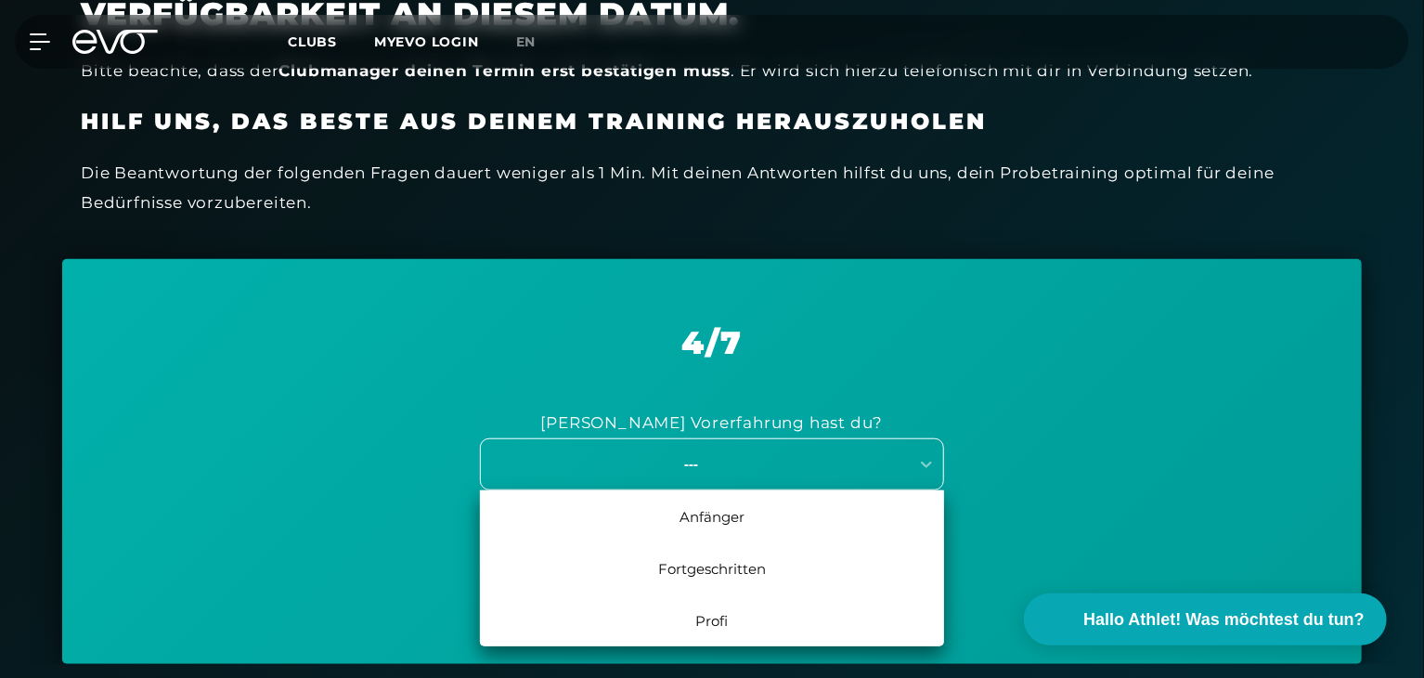
click at [715, 464] on div "---" at bounding box center [691, 463] width 417 height 21
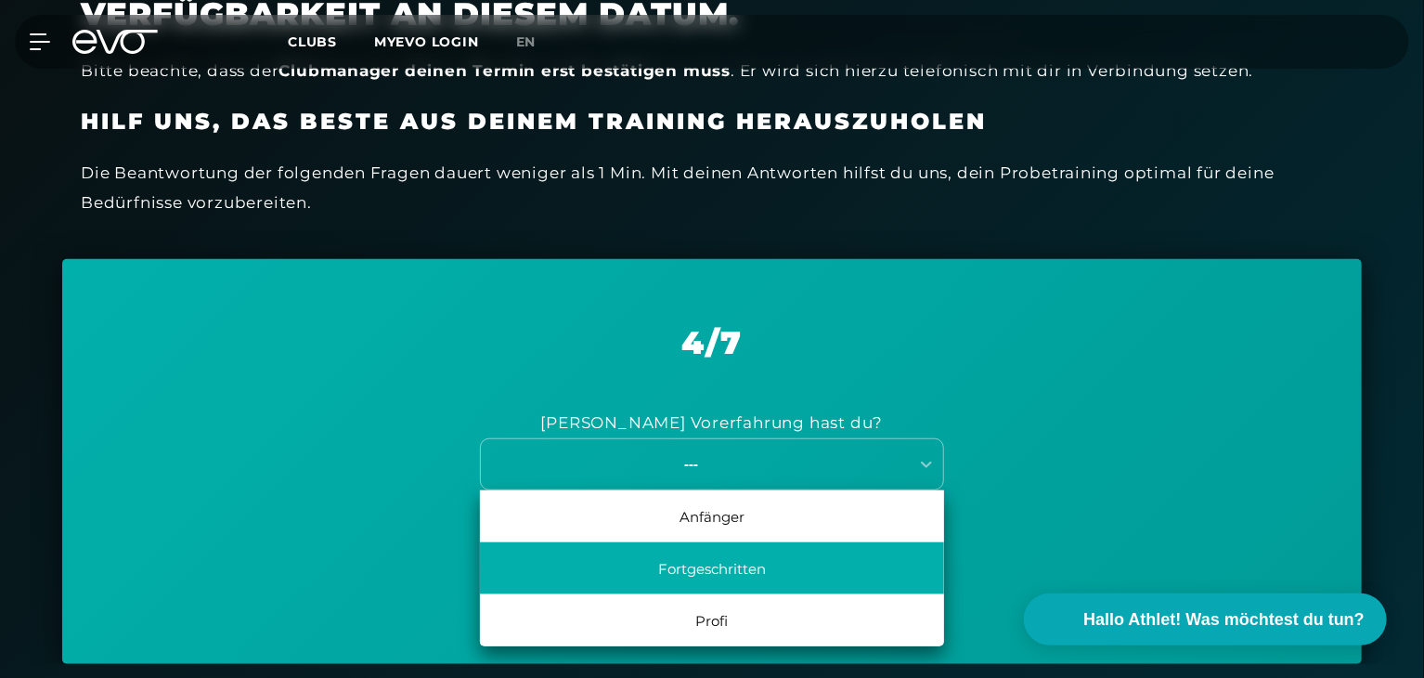
click at [651, 558] on div "Fortgeschritten" at bounding box center [712, 568] width 464 height 52
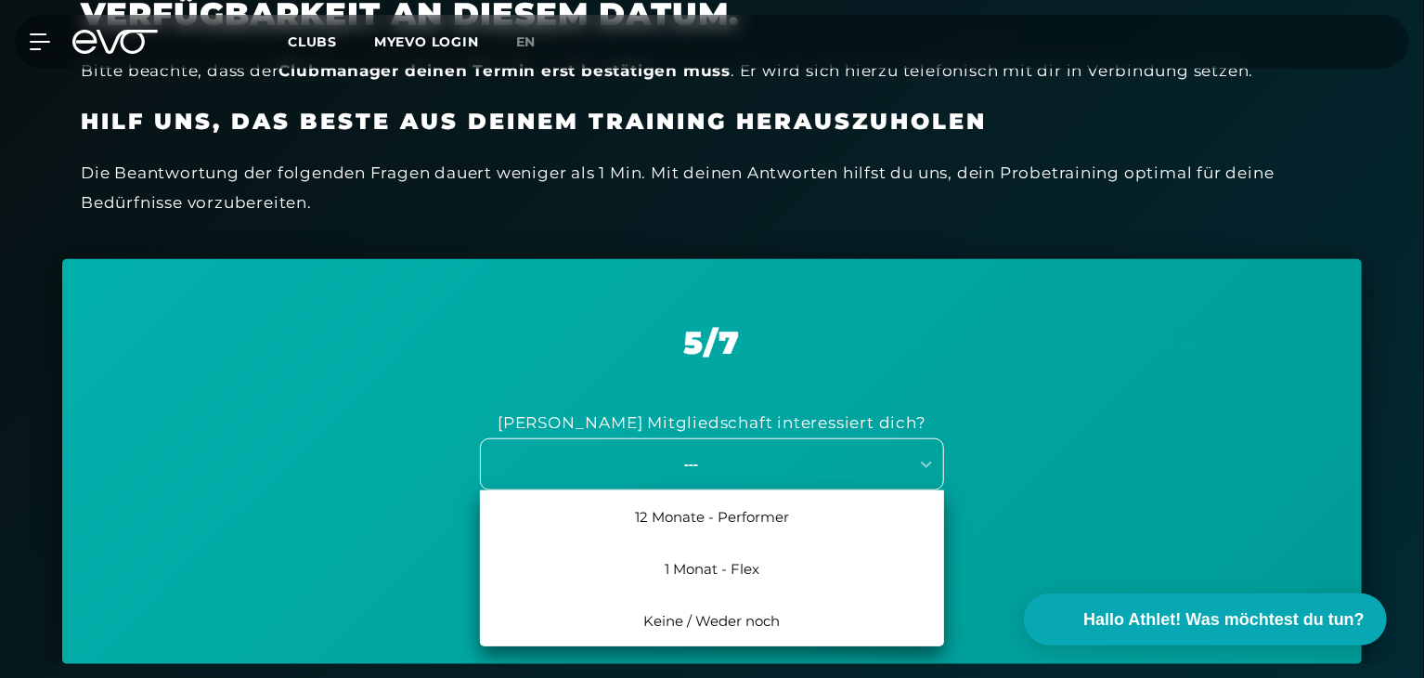
click at [705, 463] on div "---" at bounding box center [691, 463] width 417 height 21
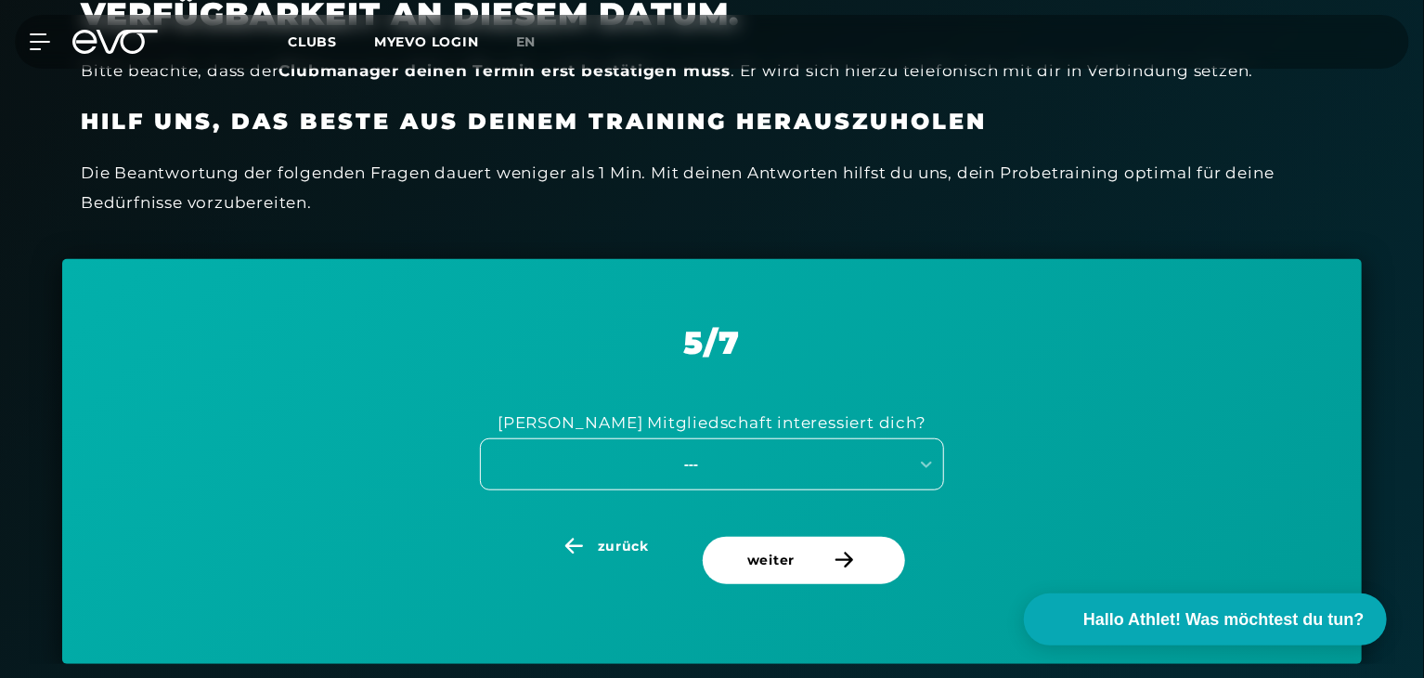
click at [817, 461] on div "---" at bounding box center [691, 463] width 417 height 21
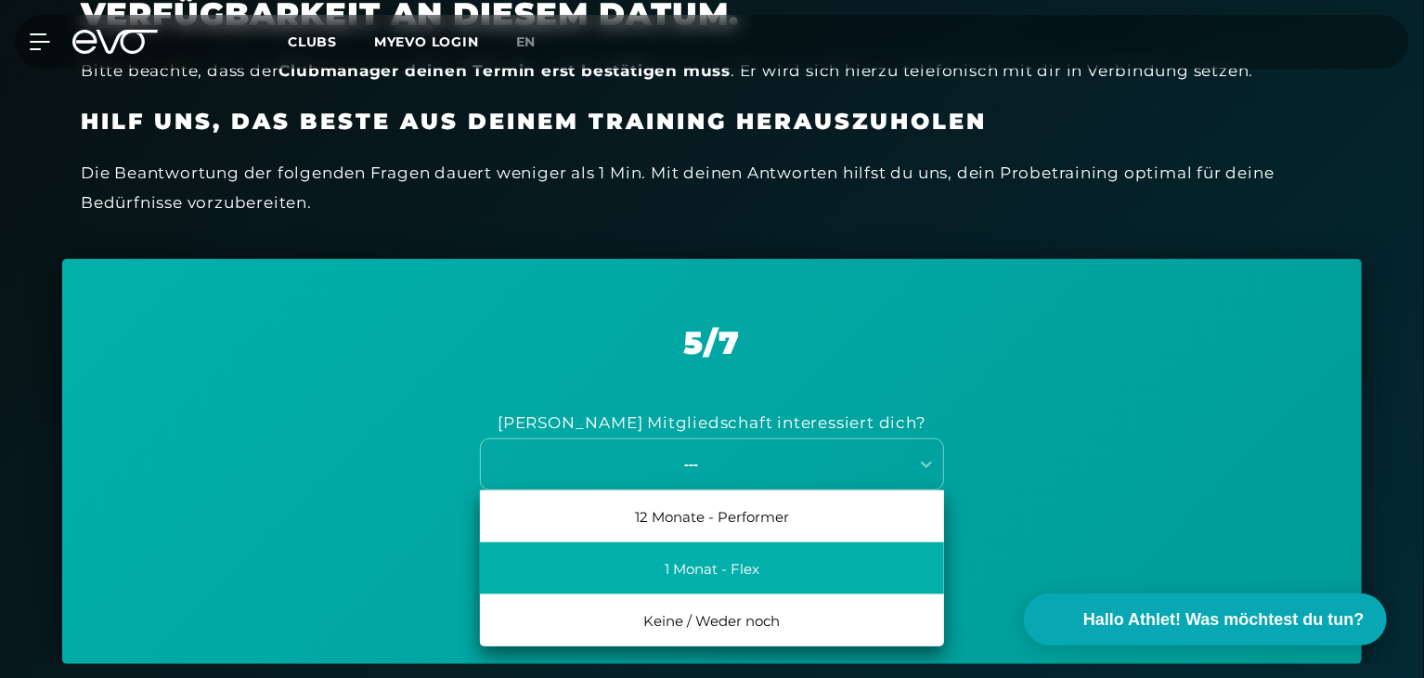
click at [731, 563] on div "1 Monat - Flex" at bounding box center [712, 568] width 464 height 52
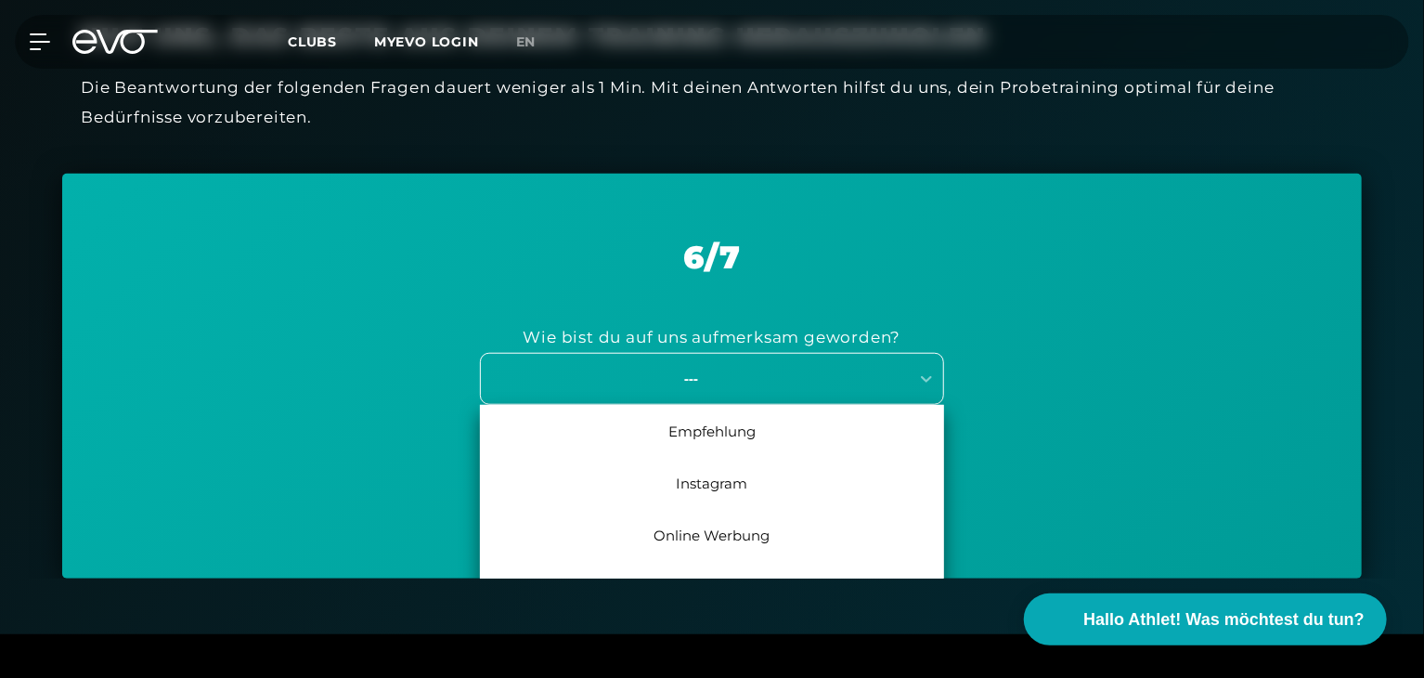
click at [762, 405] on div "7 results available. Use Up and Down to choose options, press Enter to select t…" at bounding box center [712, 379] width 464 height 52
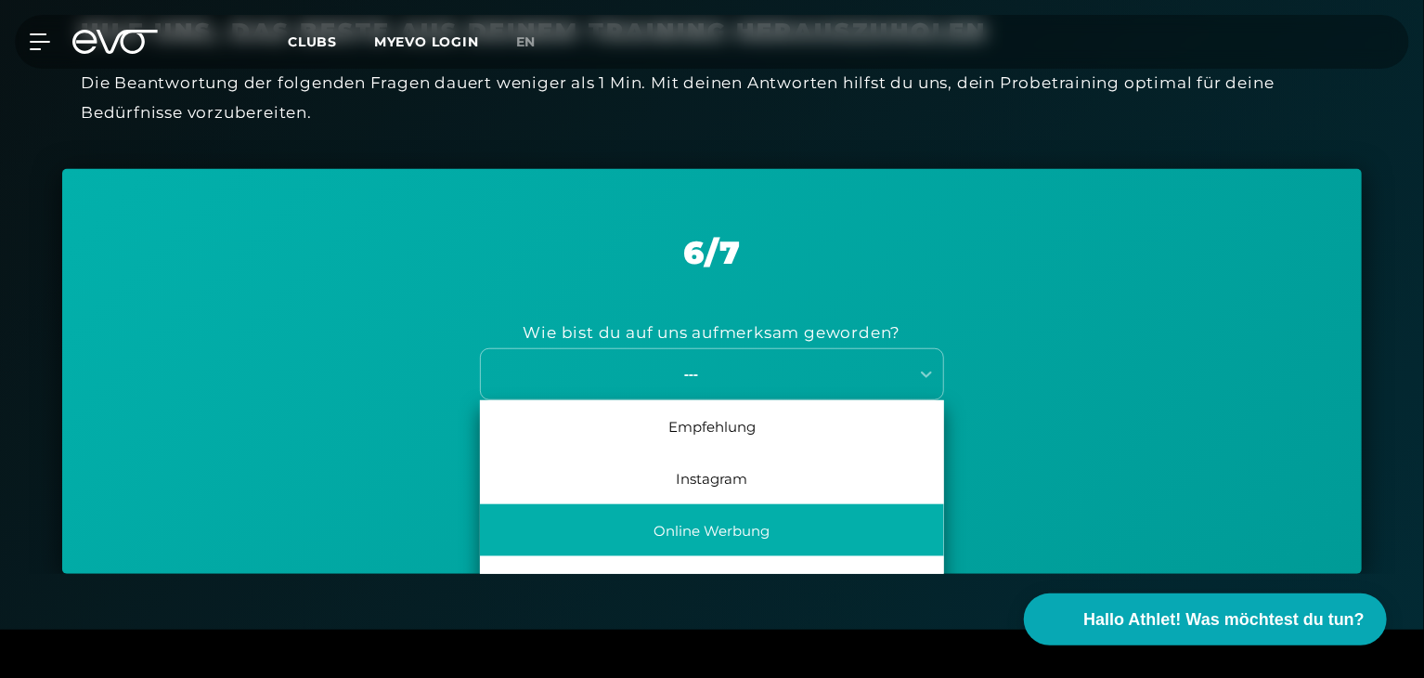
scroll to position [85, 0]
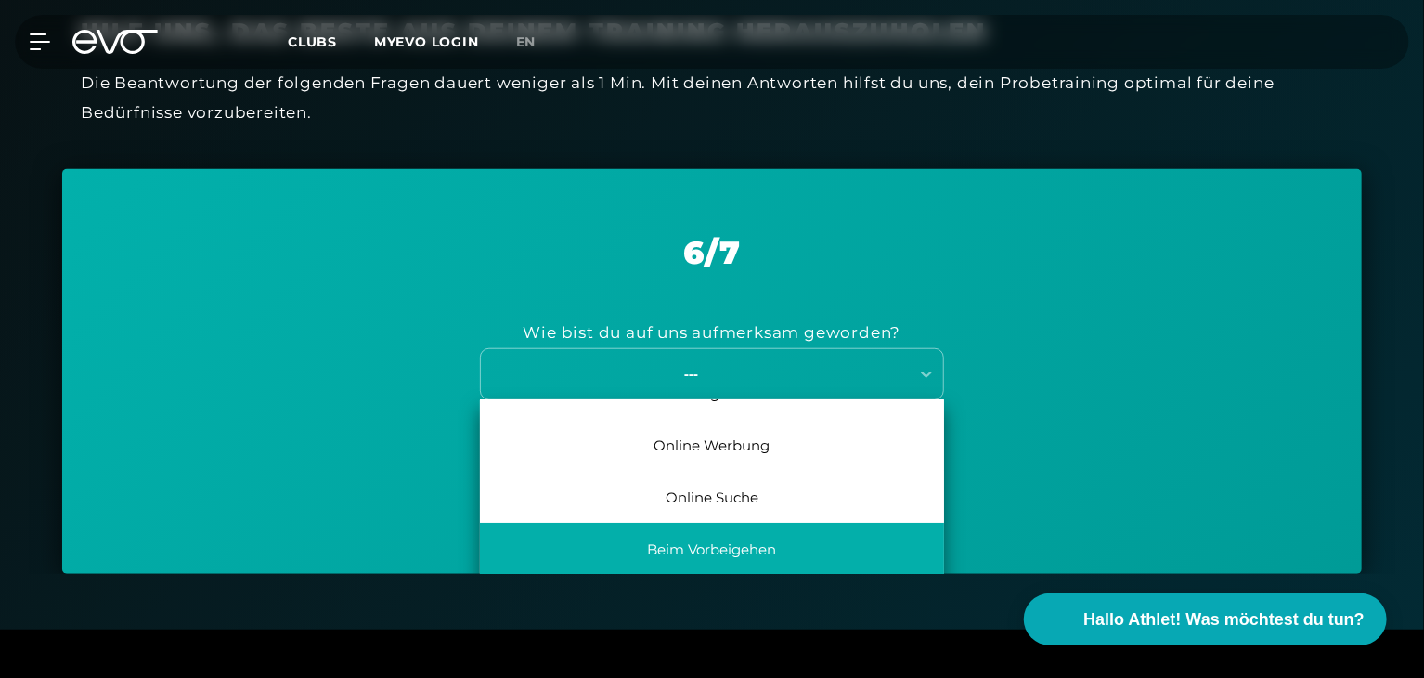
click at [814, 552] on div "Beim Vorbeigehen" at bounding box center [712, 549] width 464 height 52
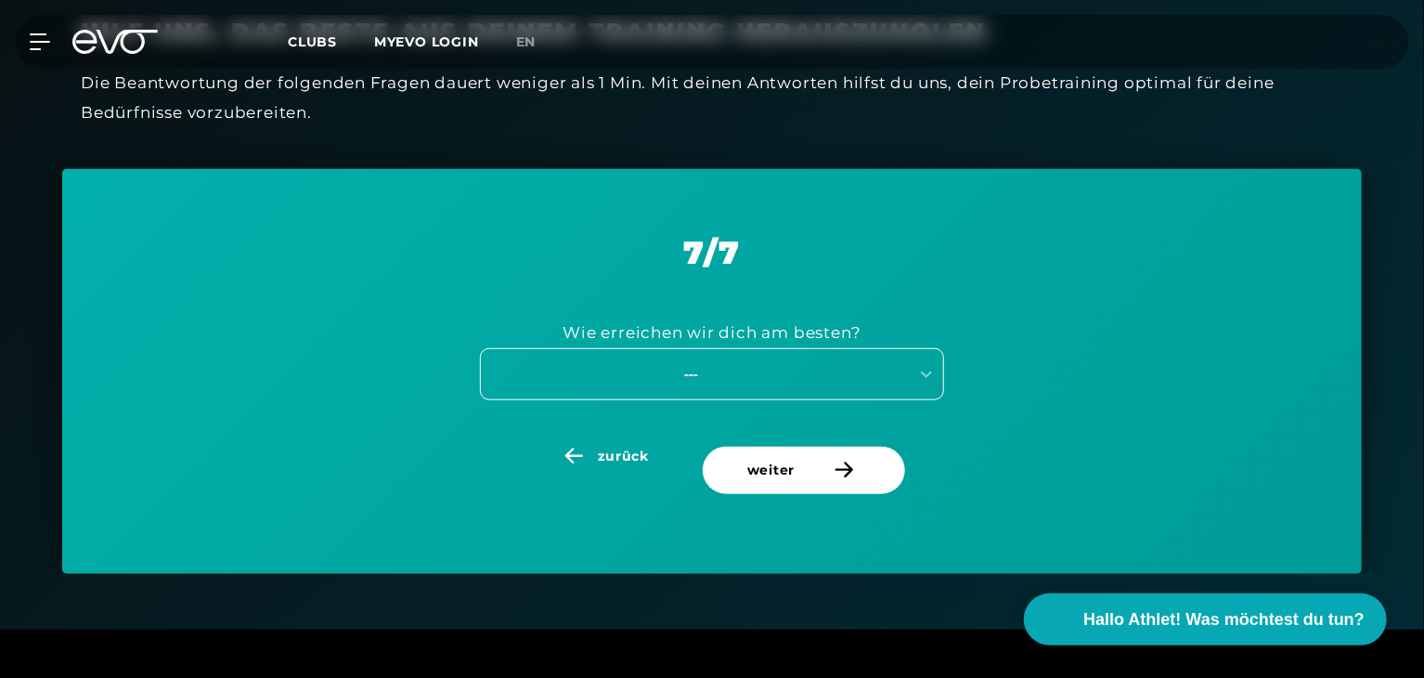
click at [751, 376] on div "---" at bounding box center [691, 373] width 417 height 21
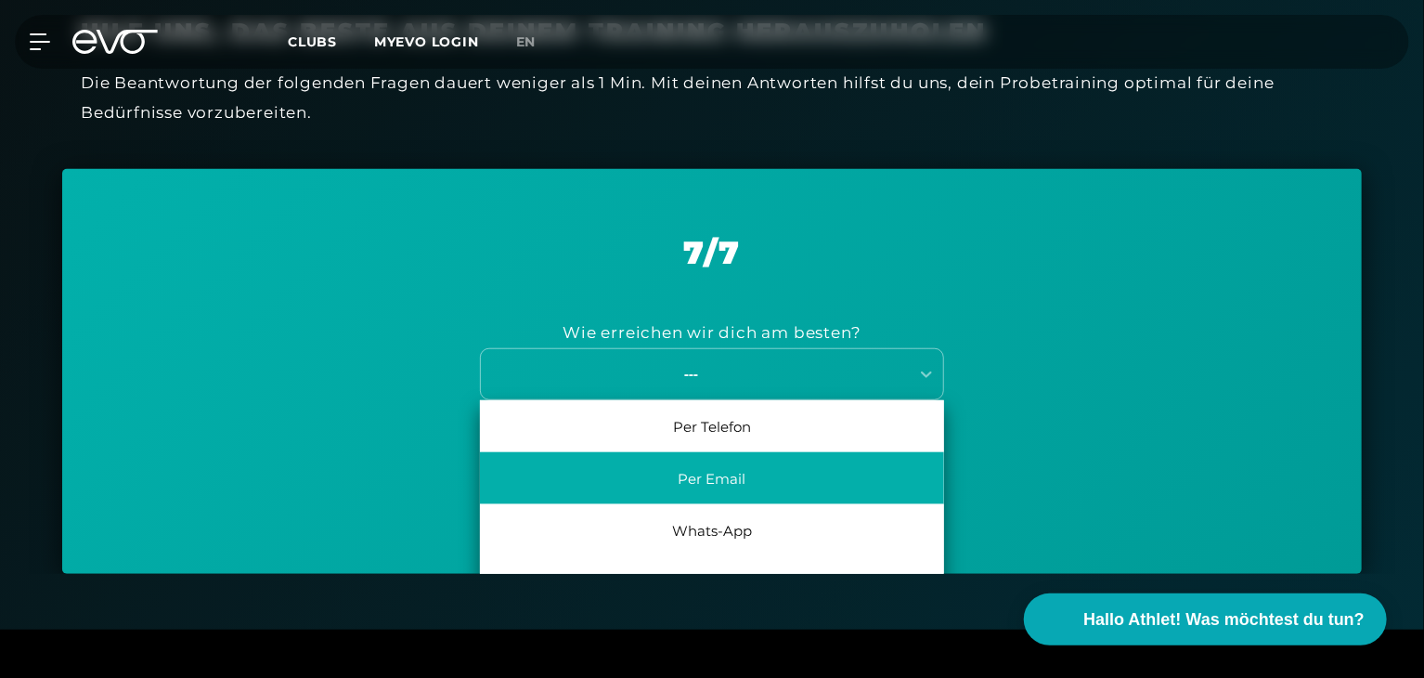
click at [734, 458] on div "Per Email" at bounding box center [712, 478] width 464 height 52
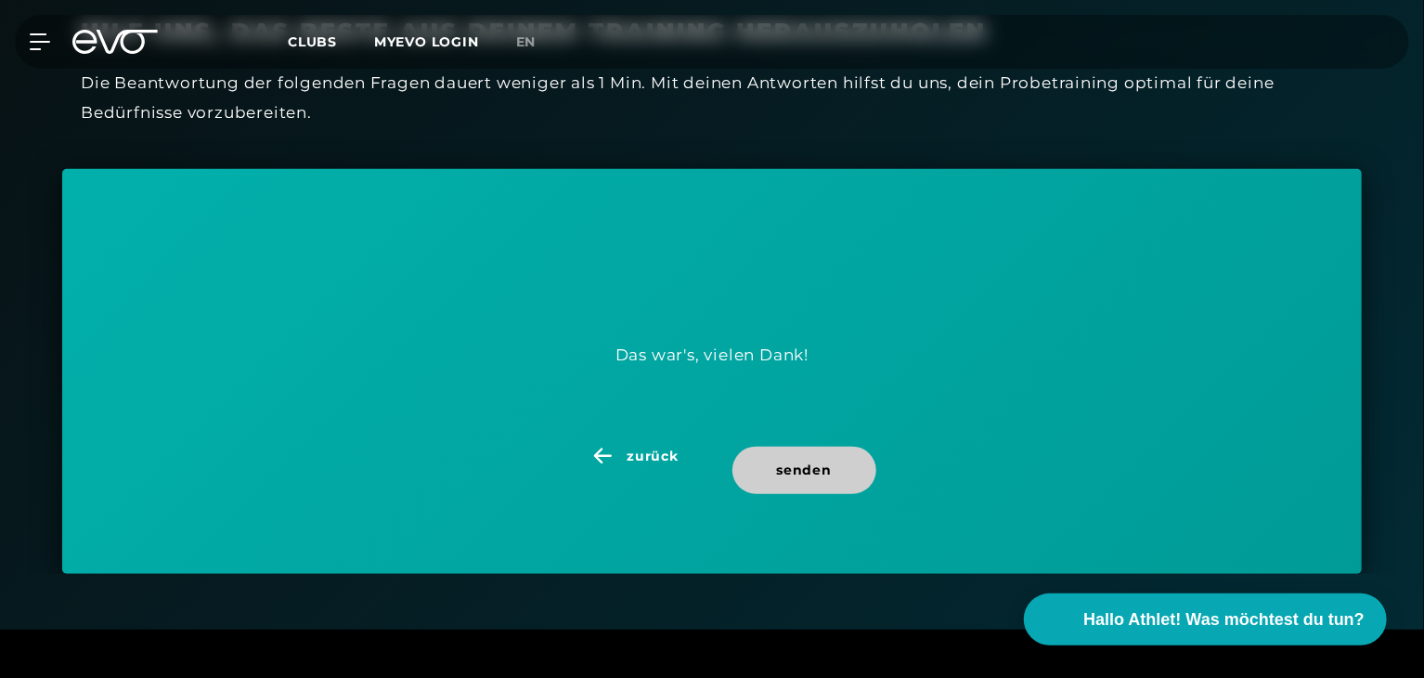
click at [797, 461] on span "senden" at bounding box center [804, 469] width 55 height 19
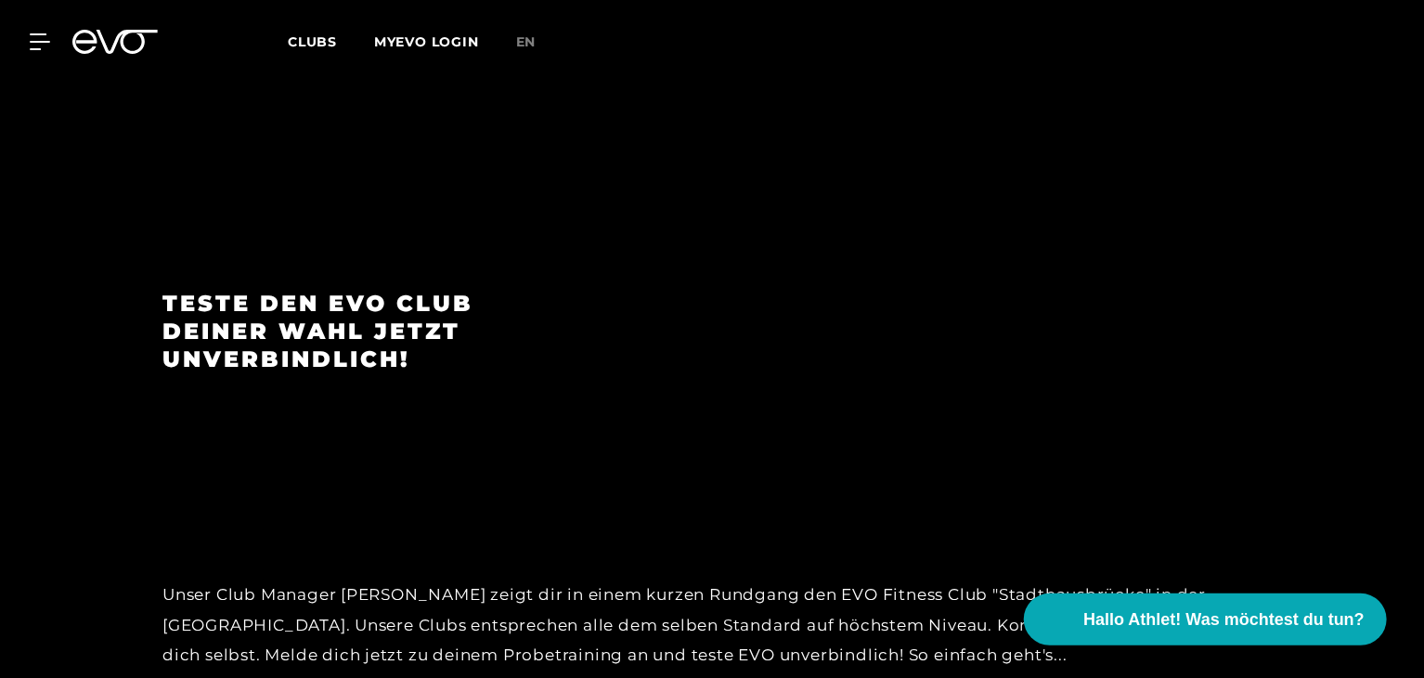
scroll to position [2639, 0]
